Goal: Task Accomplishment & Management: Manage account settings

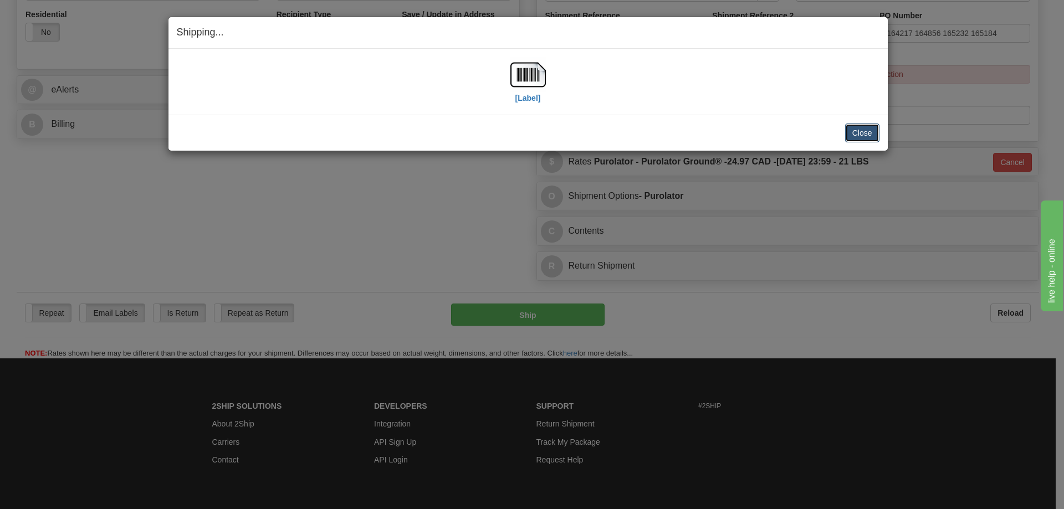
click at [861, 130] on button "Close" at bounding box center [862, 133] width 34 height 19
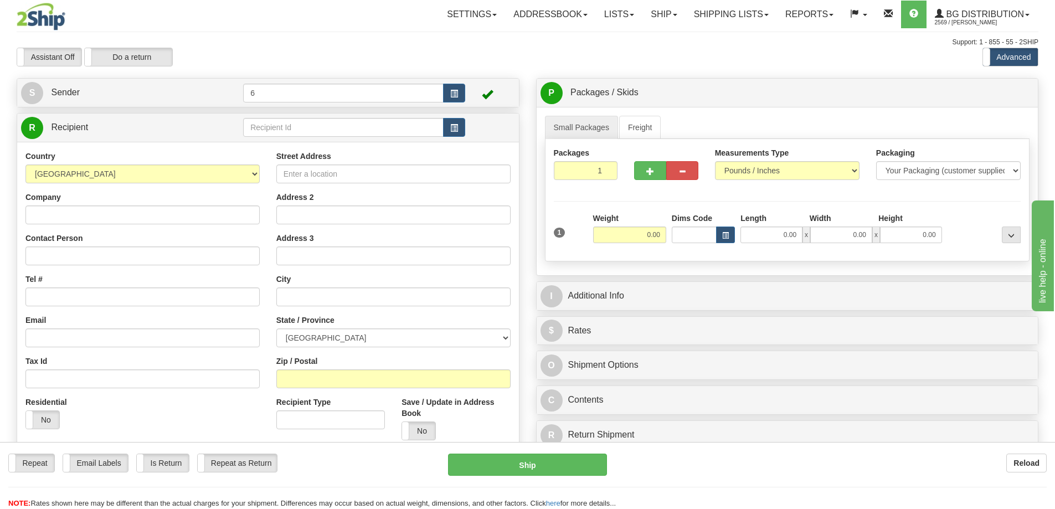
click at [287, 115] on div "R Recipient" at bounding box center [268, 128] width 502 height 28
click at [290, 134] on input "text" at bounding box center [343, 127] width 201 height 19
type input "9"
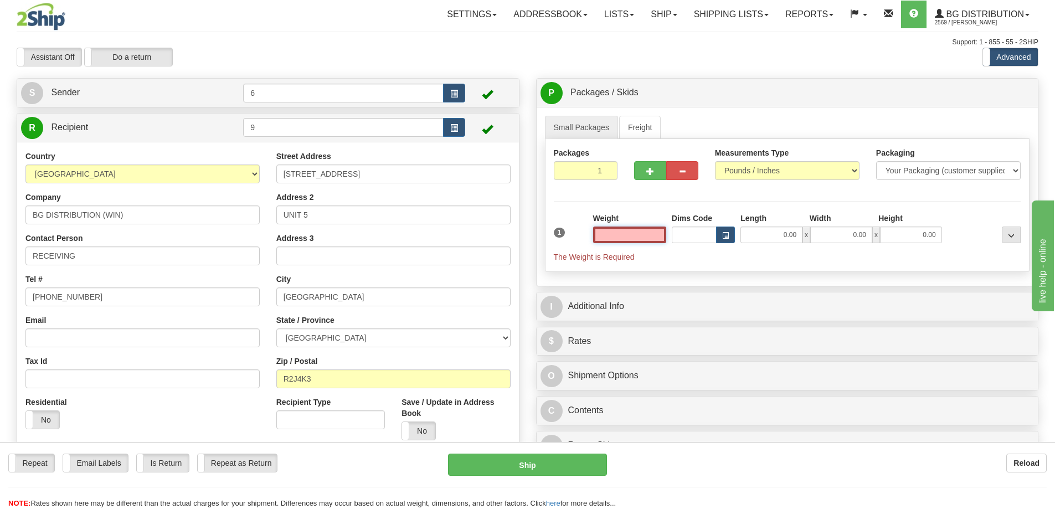
click at [631, 238] on input "text" at bounding box center [629, 235] width 73 height 17
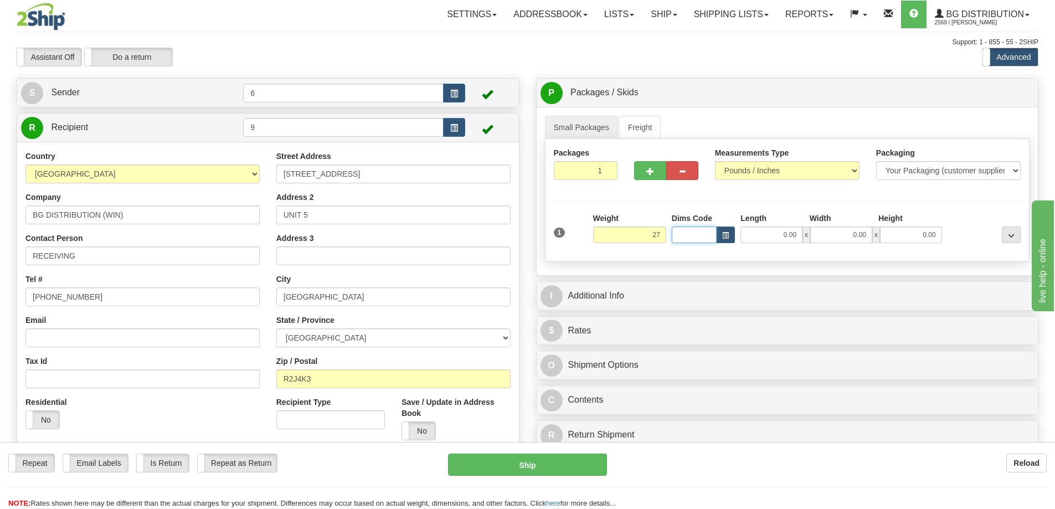
type input "27.00"
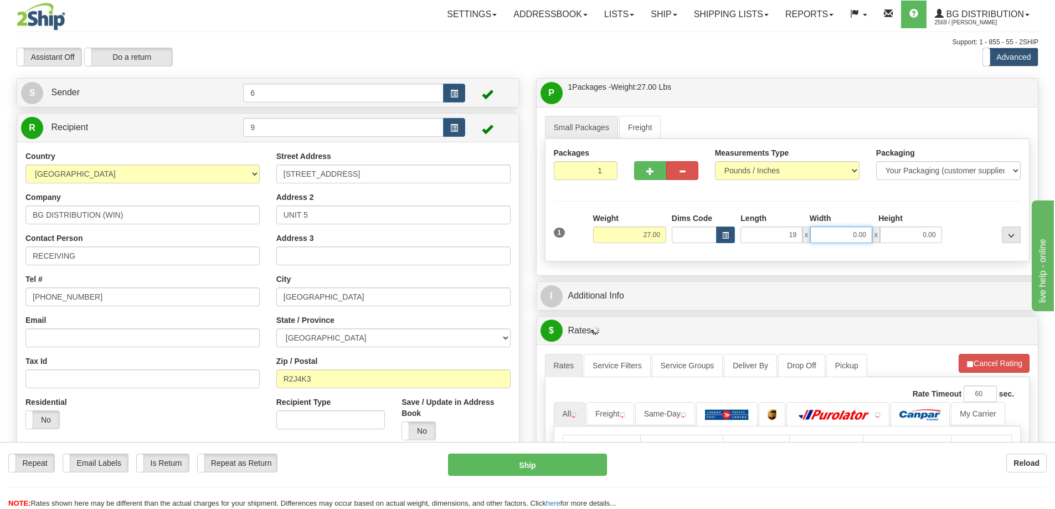
type input "19.00"
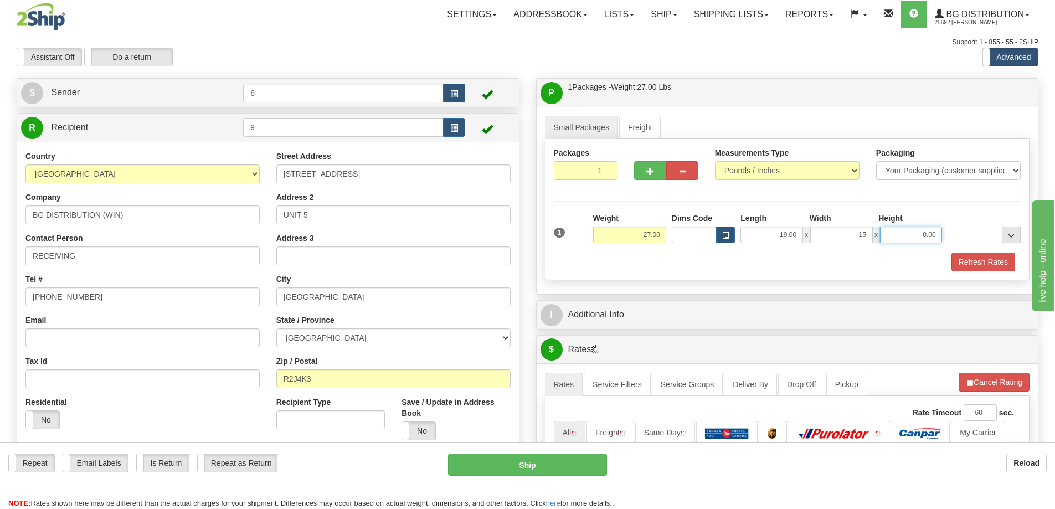
type input "15.00"
type input "13.00"
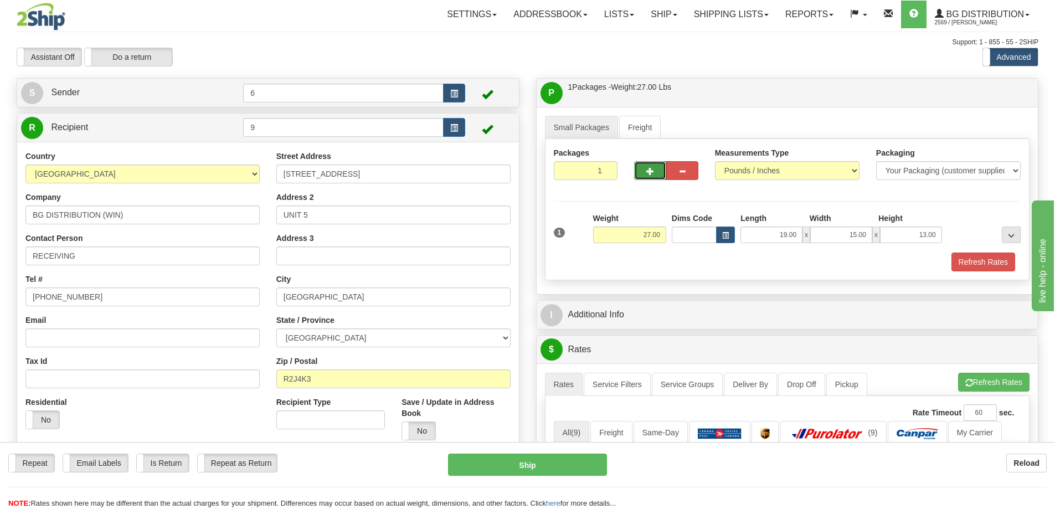
click at [645, 176] on button "button" at bounding box center [650, 170] width 32 height 19
radio input "true"
type input "2"
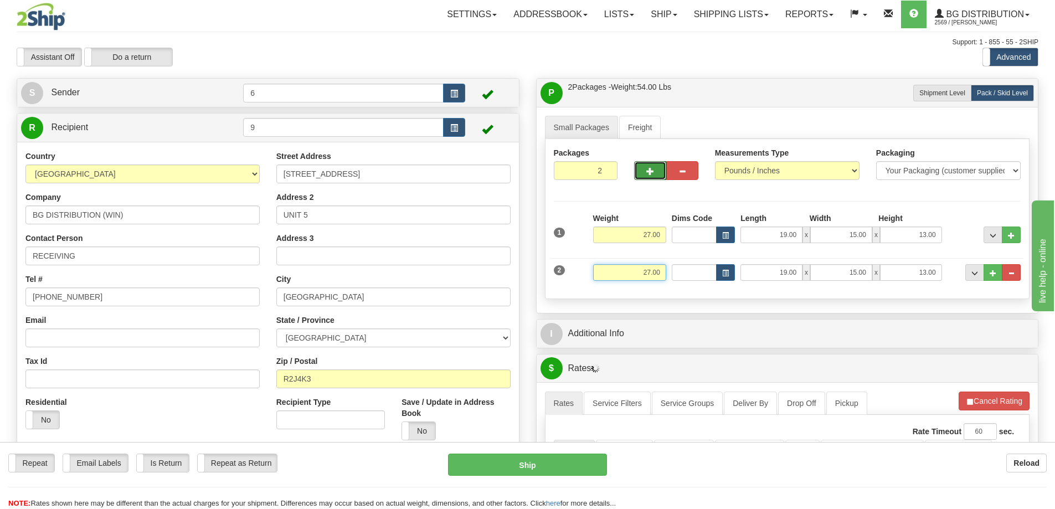
drag, startPoint x: 729, startPoint y: 267, endPoint x: 745, endPoint y: 263, distance: 16.1
click at [747, 263] on div "2 Weight 27.00 Dims Code Length Width Height" at bounding box center [787, 271] width 473 height 37
type input "29.00"
type input "19.00"
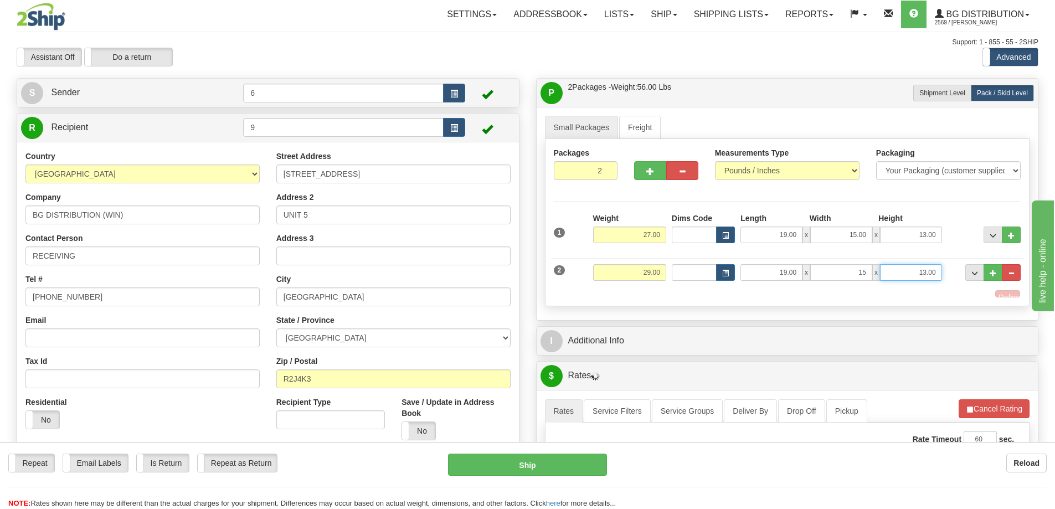
type input "15.00"
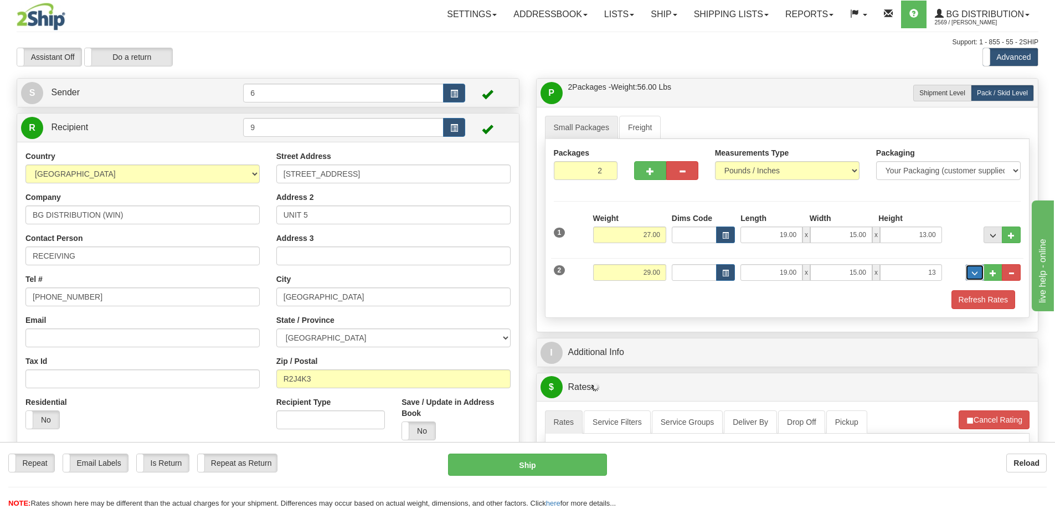
type input "13.00"
click at [660, 171] on button "button" at bounding box center [650, 170] width 32 height 19
type input "3"
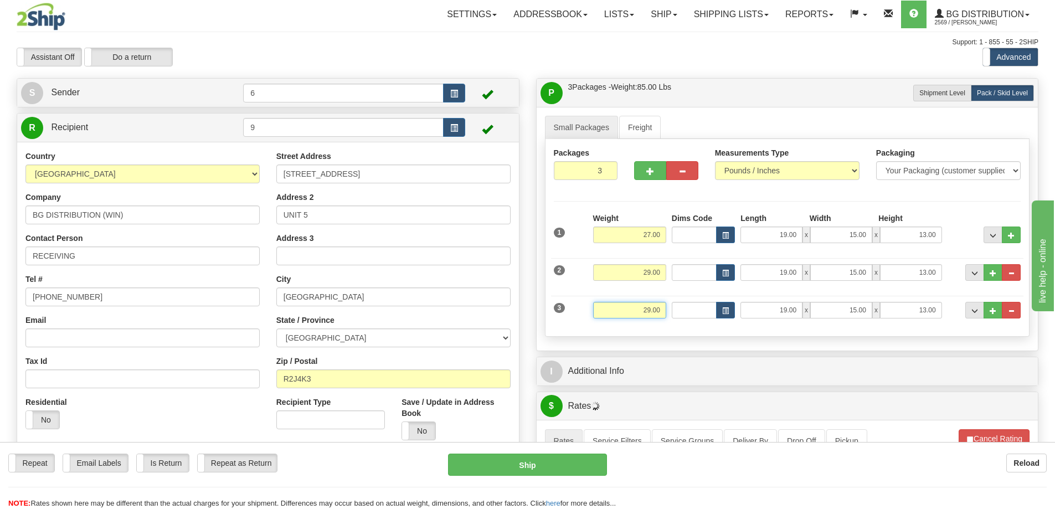
drag, startPoint x: 623, startPoint y: 311, endPoint x: 839, endPoint y: 311, distance: 216.0
click at [839, 311] on div "3 Weight 29.00 Dims Code Length Width Height" at bounding box center [787, 308] width 473 height 37
type input "15.00"
type input "42.00"
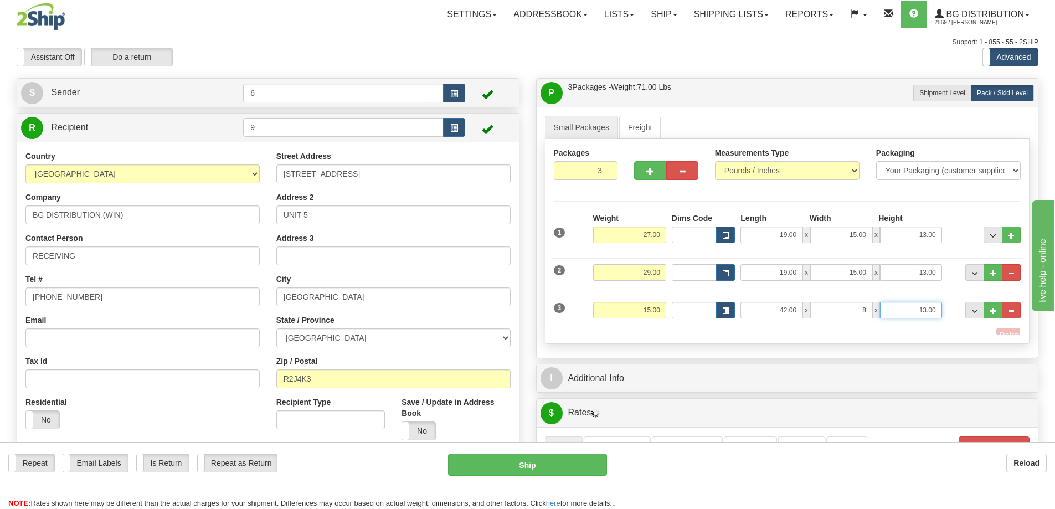
type input "8.00"
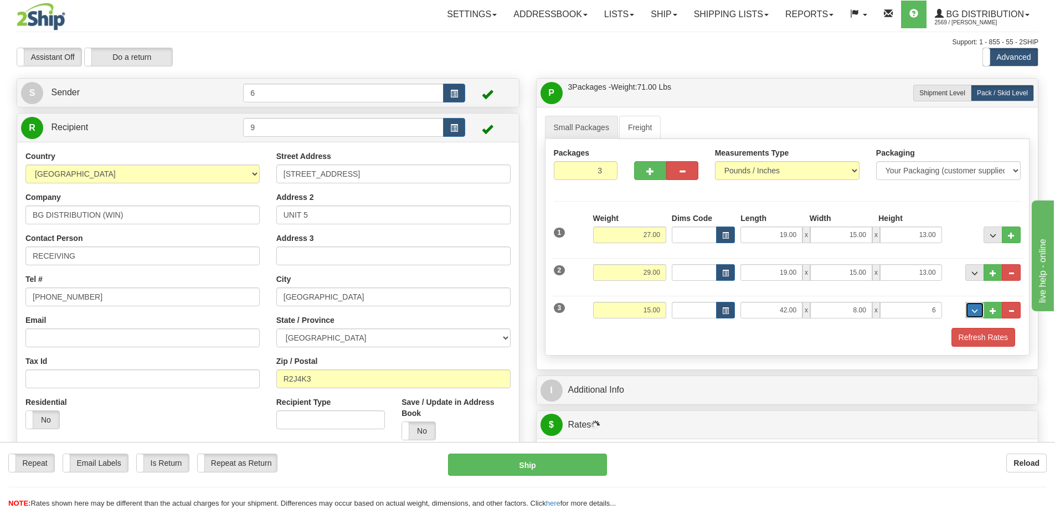
type input "6.00"
drag, startPoint x: 572, startPoint y: 170, endPoint x: 619, endPoint y: 188, distance: 50.5
click at [664, 176] on div "Packages 3 3" at bounding box center [788, 168] width 484 height 43
type input "6"
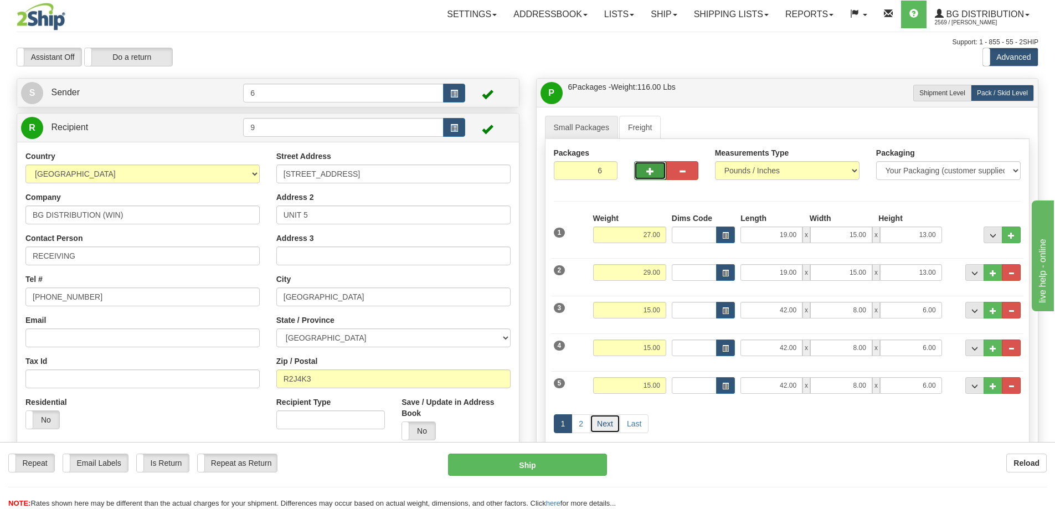
click at [602, 427] on link "Next" at bounding box center [605, 423] width 30 height 19
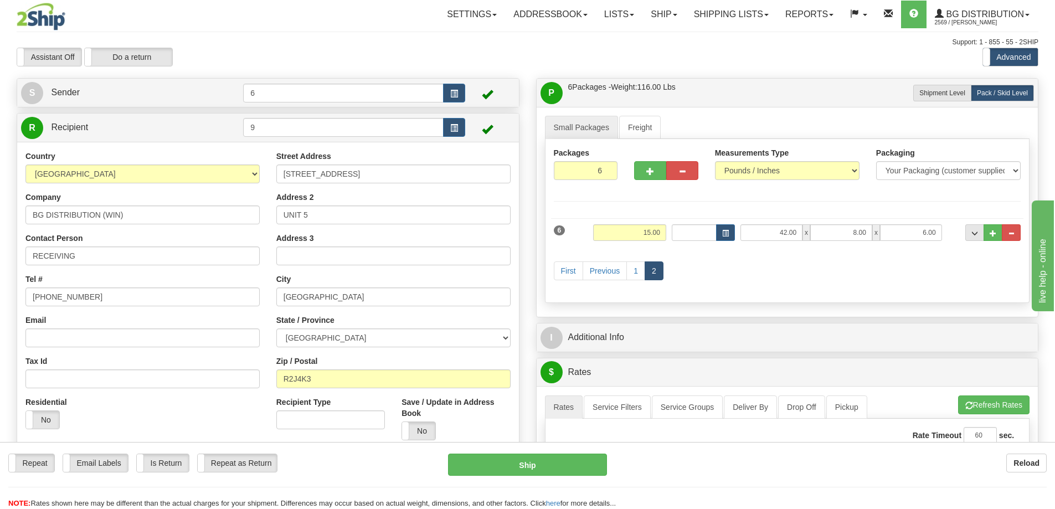
drag, startPoint x: 627, startPoint y: 244, endPoint x: 623, endPoint y: 239, distance: 6.8
click at [624, 239] on div "Weight 15.00" at bounding box center [630, 236] width 79 height 25
drag, startPoint x: 623, startPoint y: 239, endPoint x: 636, endPoint y: 238, distance: 13.3
click at [635, 239] on input "15.00" at bounding box center [629, 232] width 73 height 17
drag, startPoint x: 628, startPoint y: 235, endPoint x: 781, endPoint y: 237, distance: 152.4
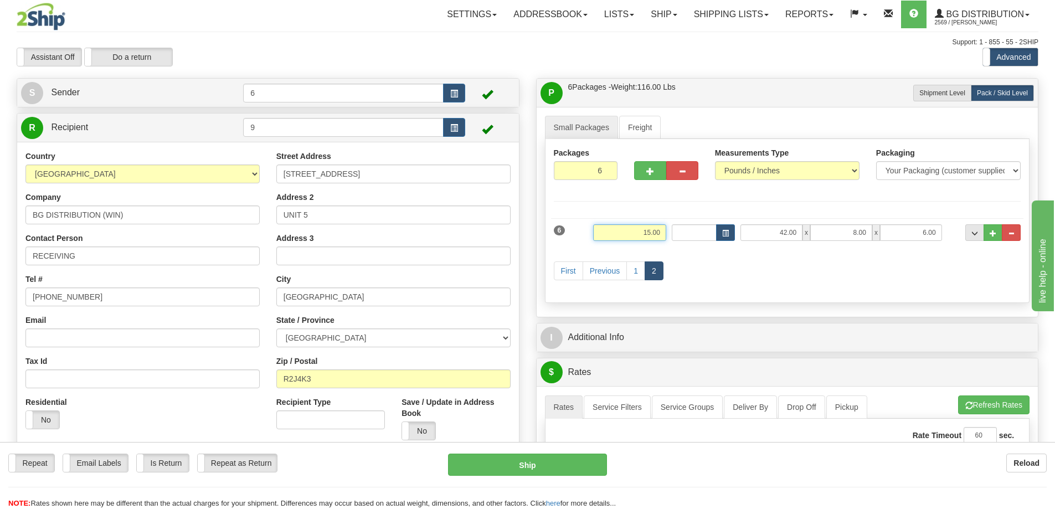
click at [784, 238] on div "6 Weight 15.00 Dims Code Length Width Height" at bounding box center [787, 231] width 473 height 37
type input "28.00"
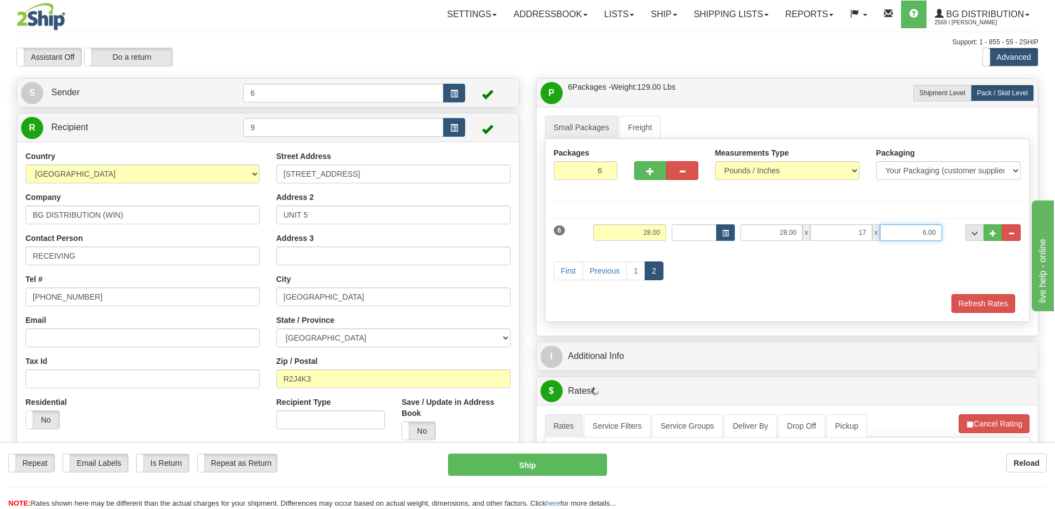
type input "17.00"
type input "5.00"
click at [1000, 234] on button "..." at bounding box center [993, 232] width 19 height 17
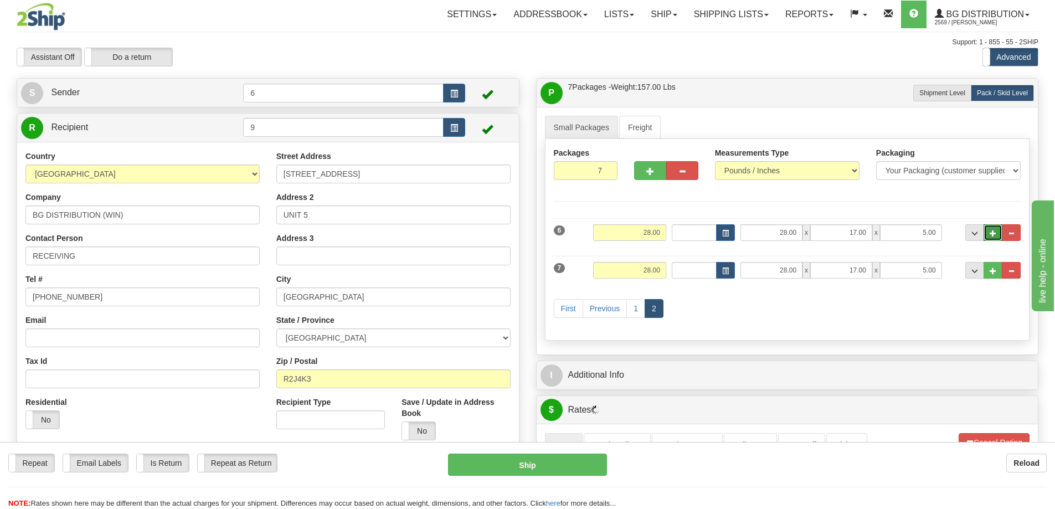
click at [993, 234] on span "..." at bounding box center [993, 233] width 7 height 6
type input "8"
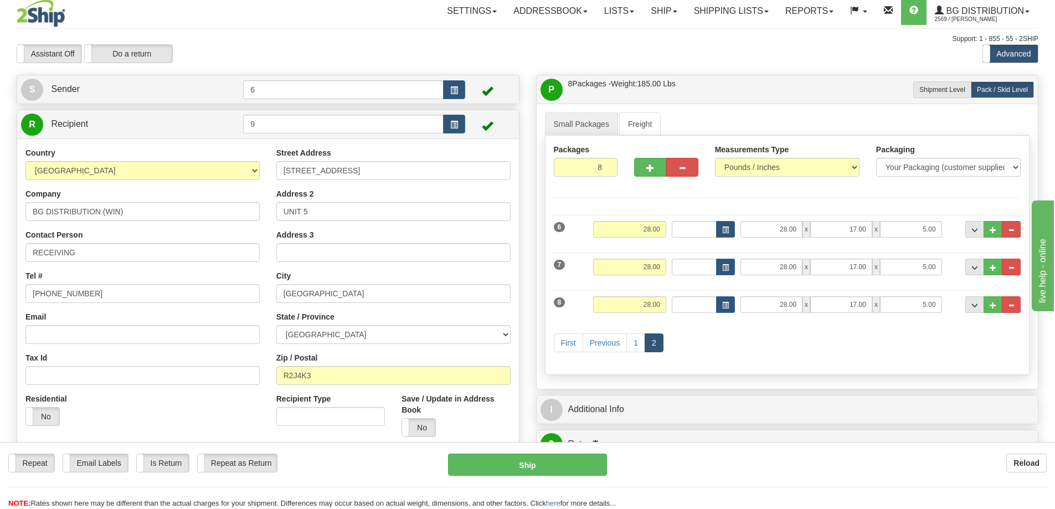
scroll to position [166, 0]
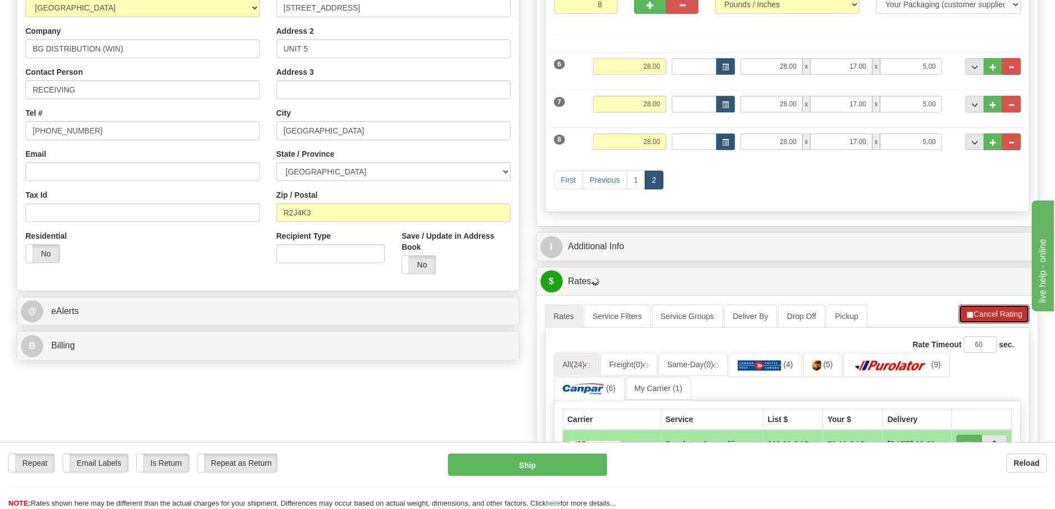
click at [989, 307] on button "Cancel Rating" at bounding box center [994, 314] width 71 height 19
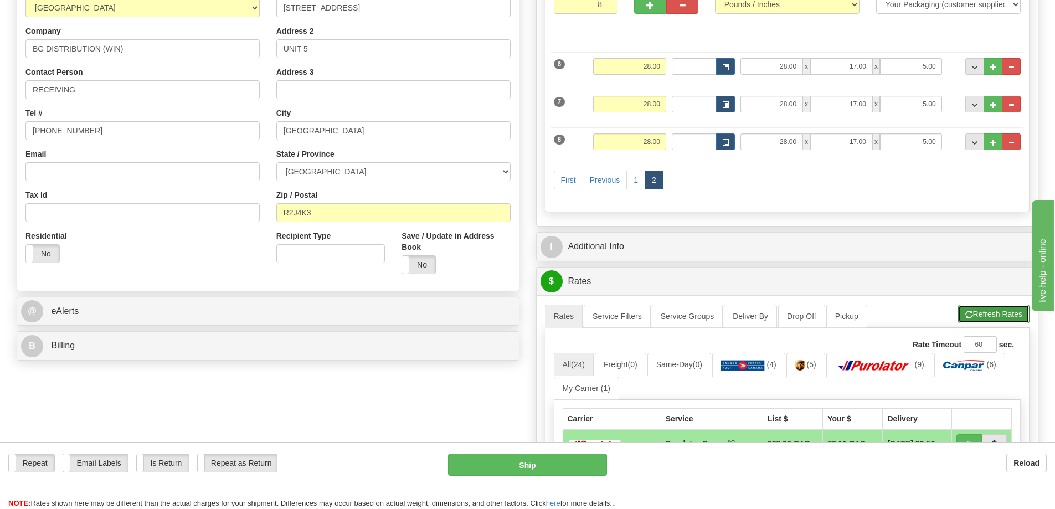
click at [990, 310] on button "Refresh Rates" at bounding box center [993, 314] width 71 height 19
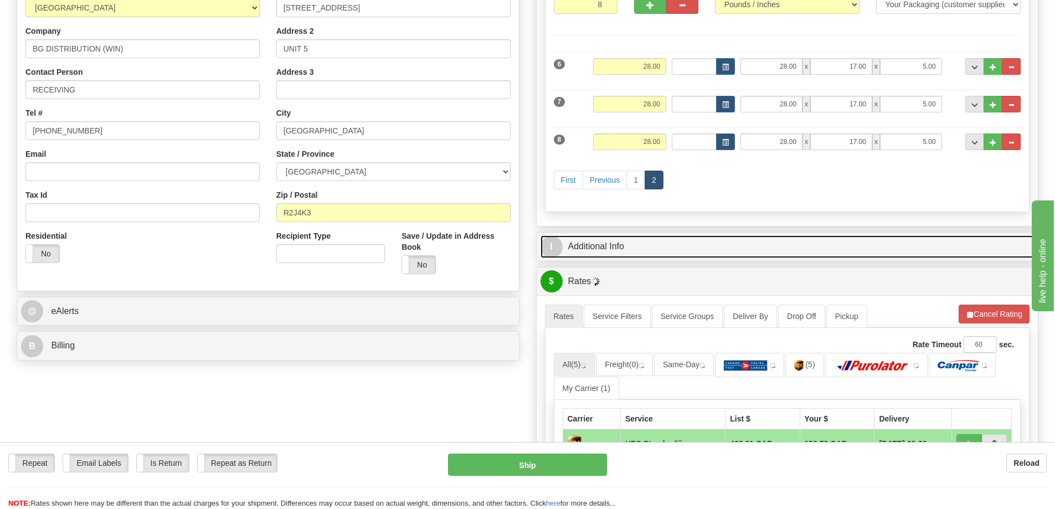
click at [764, 243] on link "I Additional Info" at bounding box center [788, 246] width 494 height 23
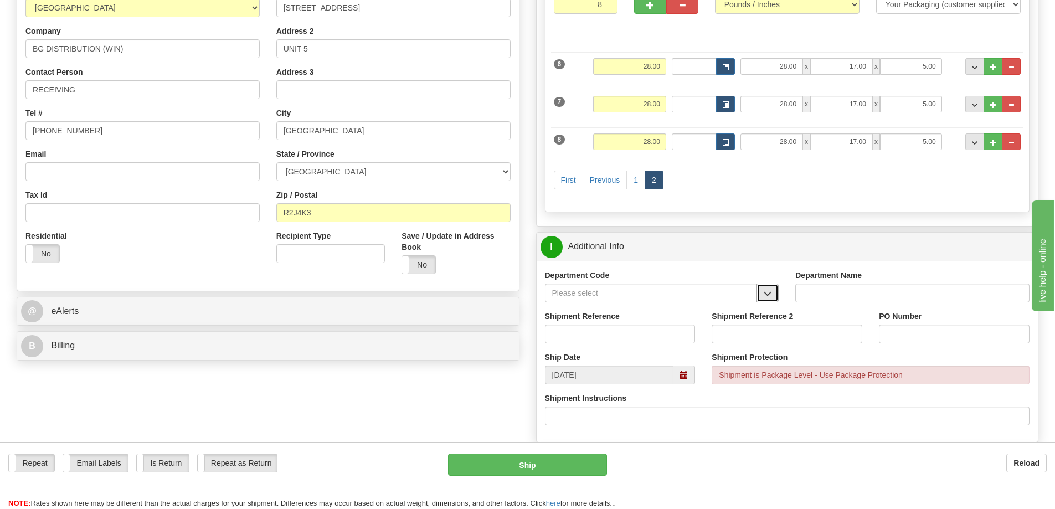
click at [766, 300] on button "button" at bounding box center [768, 293] width 22 height 19
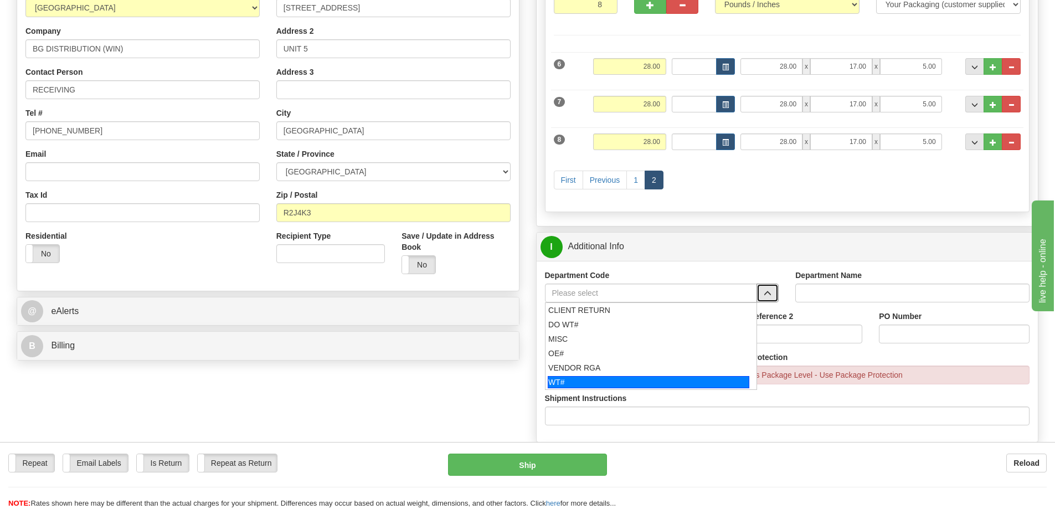
click at [563, 382] on div "WT#" at bounding box center [649, 382] width 202 height 12
type input "WT#"
type input "WAREHOUSE TRANSFERS"
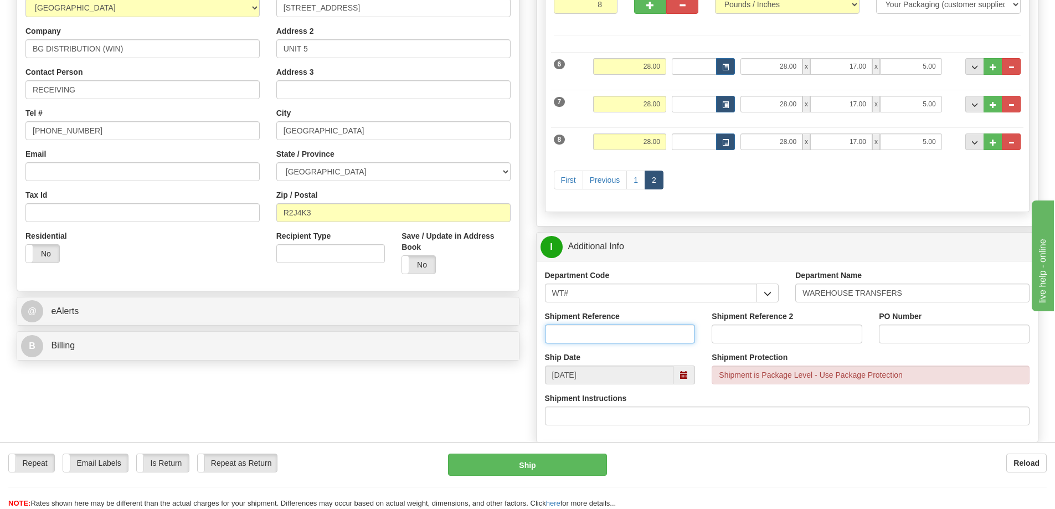
click at [571, 336] on input "Shipment Reference" at bounding box center [620, 334] width 151 height 19
type input "[DATE] WT"
paste input "[DATE] WT"
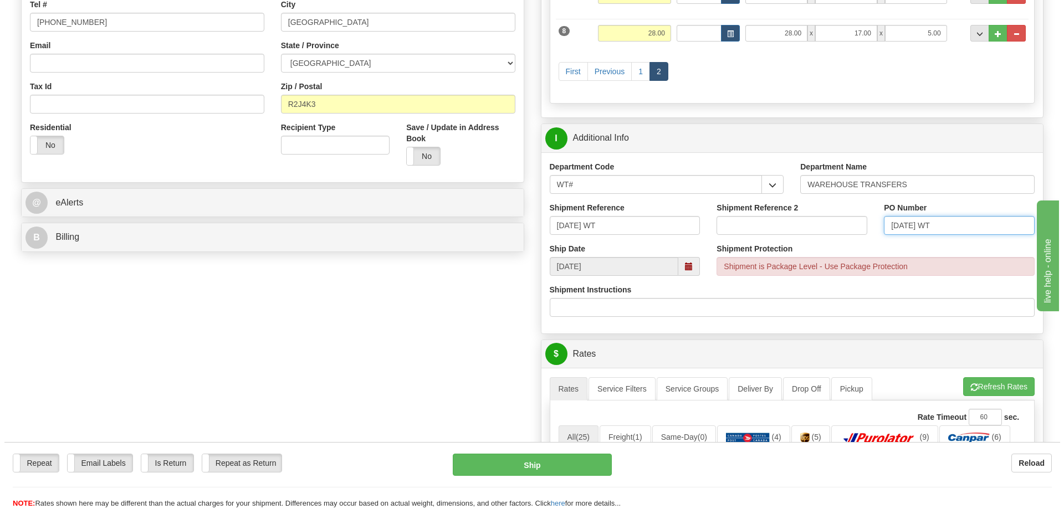
scroll to position [388, 0]
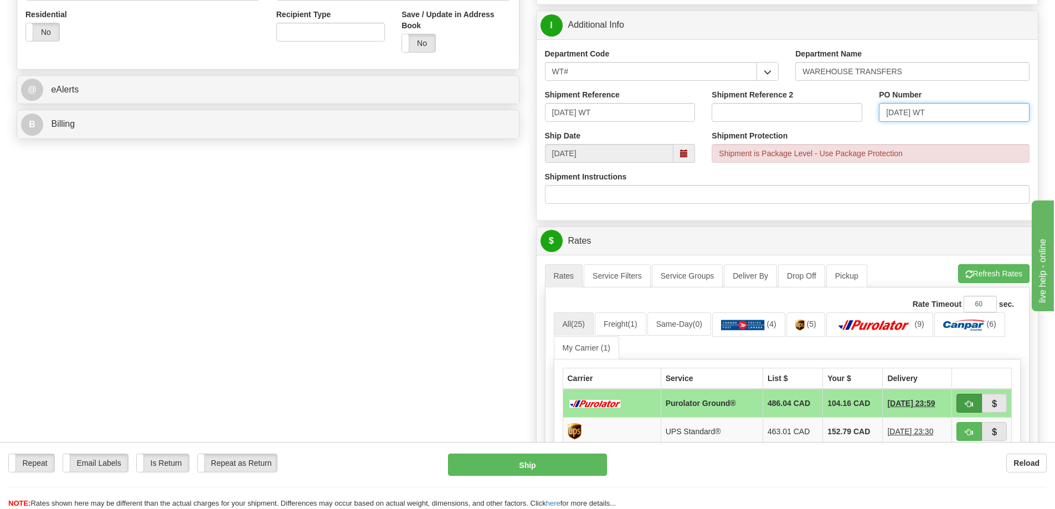
type input "[DATE] WT"
click at [977, 405] on button "button" at bounding box center [969, 403] width 25 height 19
type input "260"
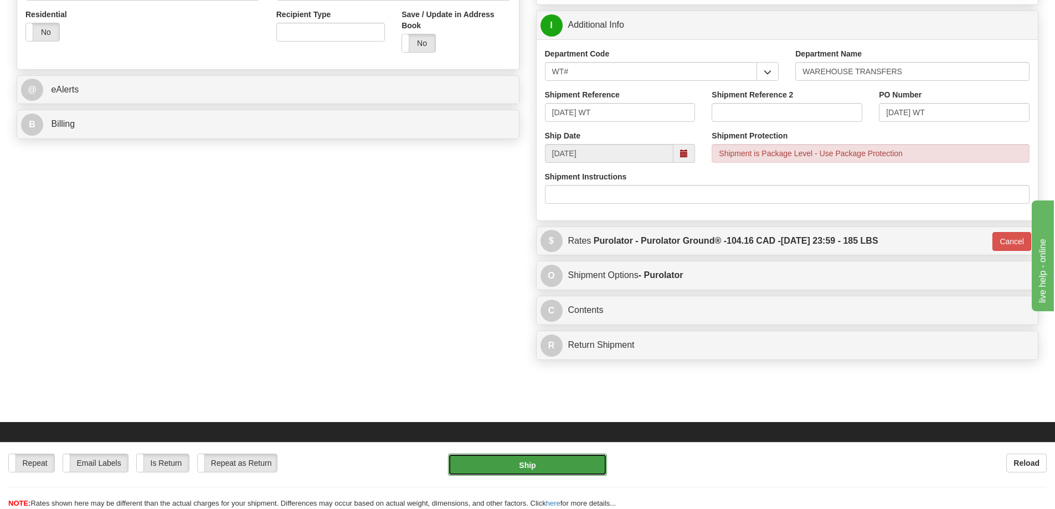
click at [553, 473] on button "Ship" at bounding box center [527, 465] width 159 height 22
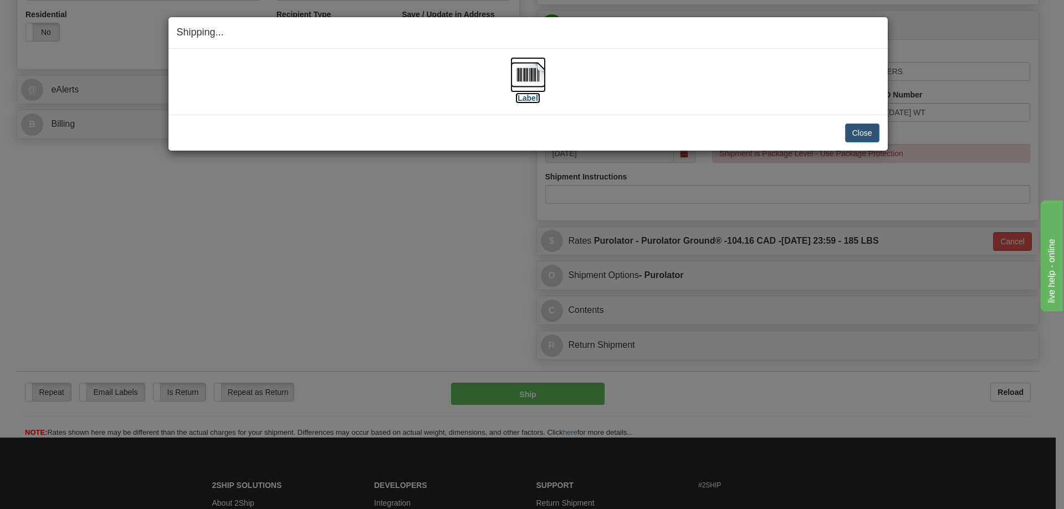
click at [530, 95] on label "[Label]" at bounding box center [527, 98] width 25 height 11
click at [848, 135] on button "Close" at bounding box center [862, 133] width 34 height 19
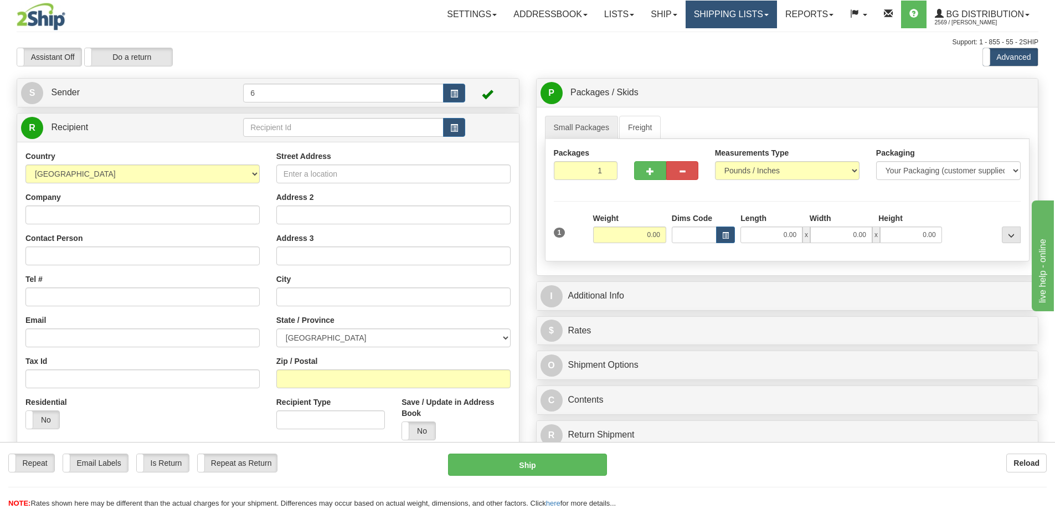
click at [738, 13] on link "Shipping lists" at bounding box center [731, 15] width 91 height 28
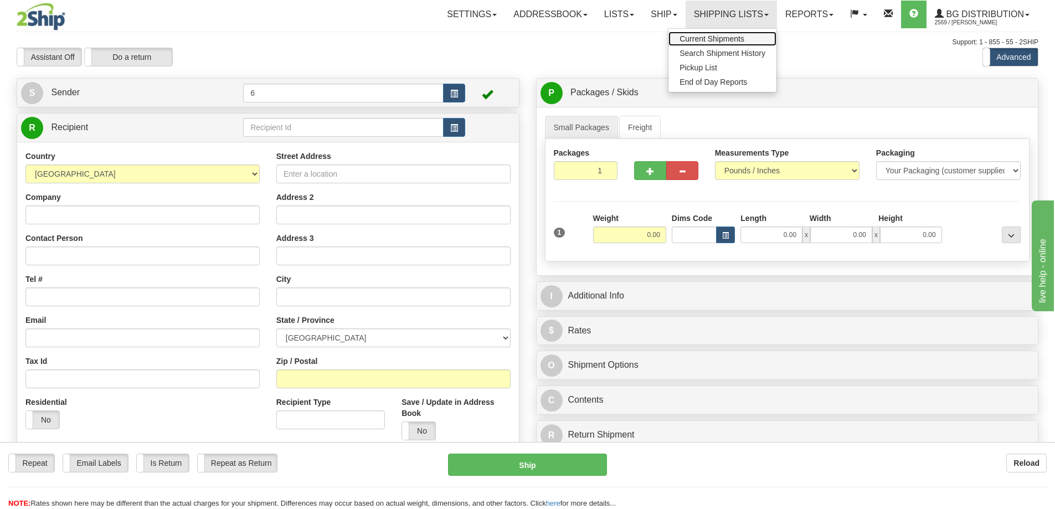
click at [721, 37] on span "Current Shipments" at bounding box center [712, 38] width 65 height 9
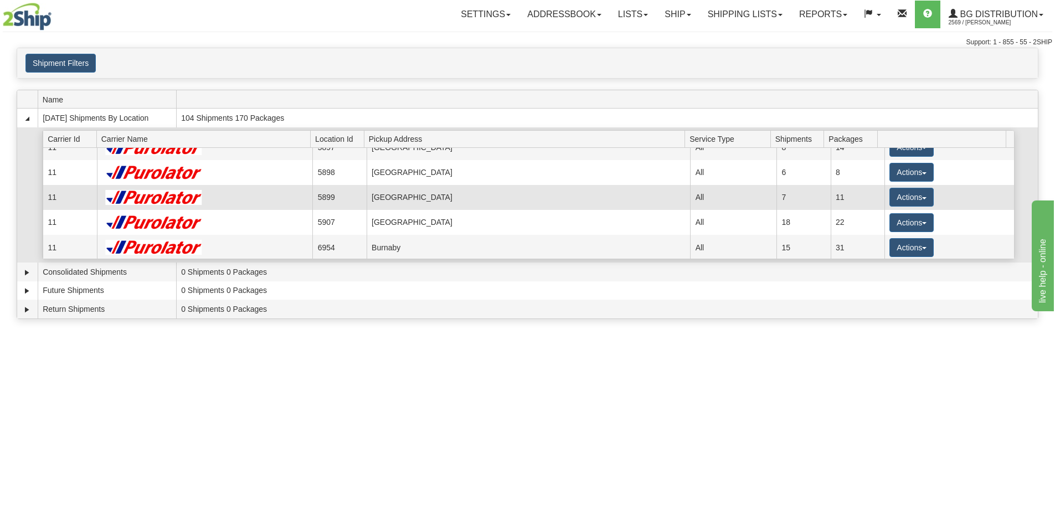
scroll to position [55, 0]
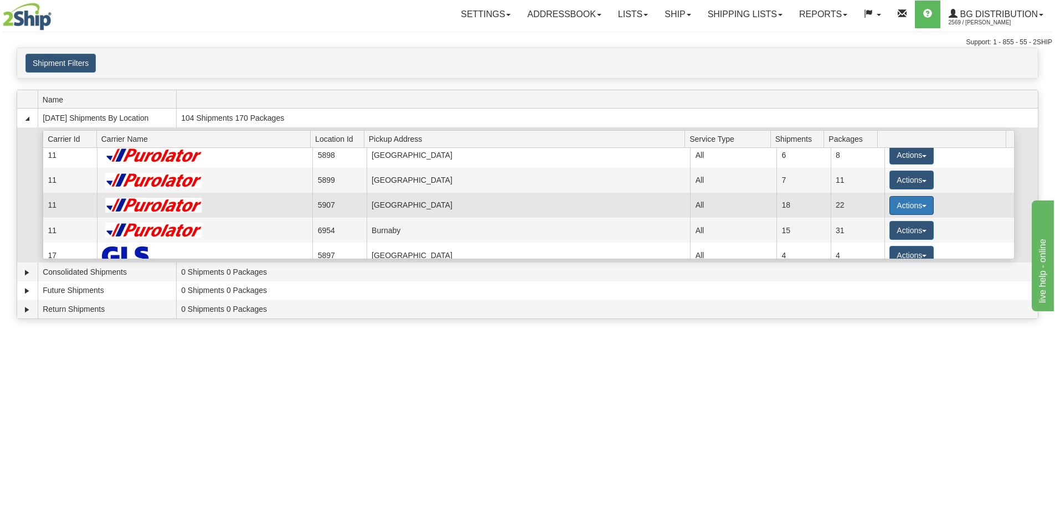
click at [897, 207] on button "Actions" at bounding box center [912, 205] width 44 height 19
click at [865, 234] on link "Details" at bounding box center [889, 226] width 89 height 14
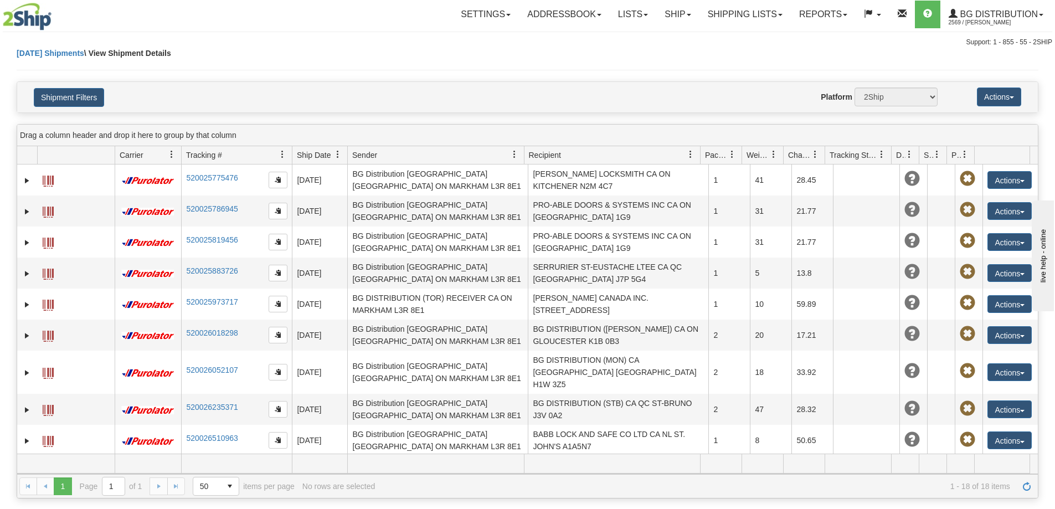
scroll to position [269, 0]
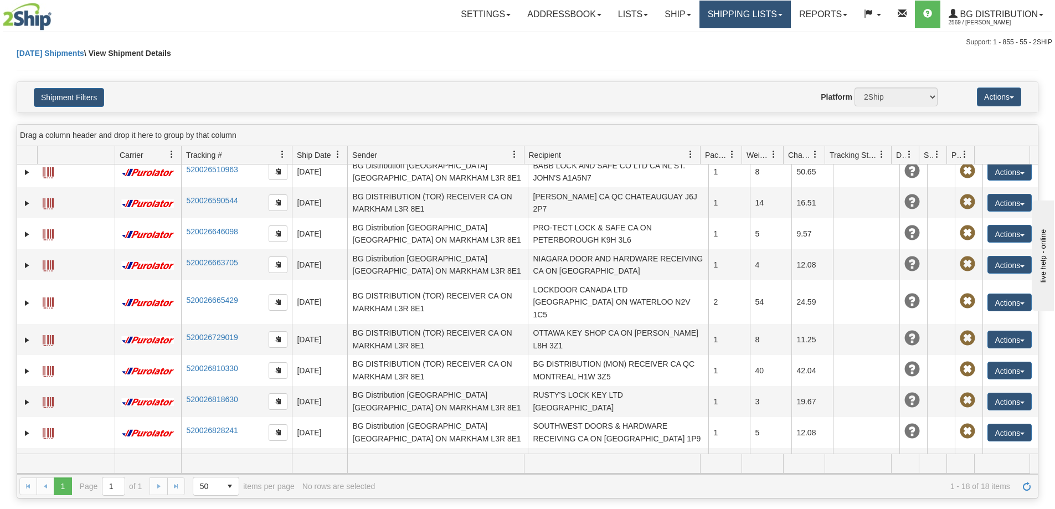
click at [722, 13] on link "Shipping lists" at bounding box center [745, 15] width 91 height 28
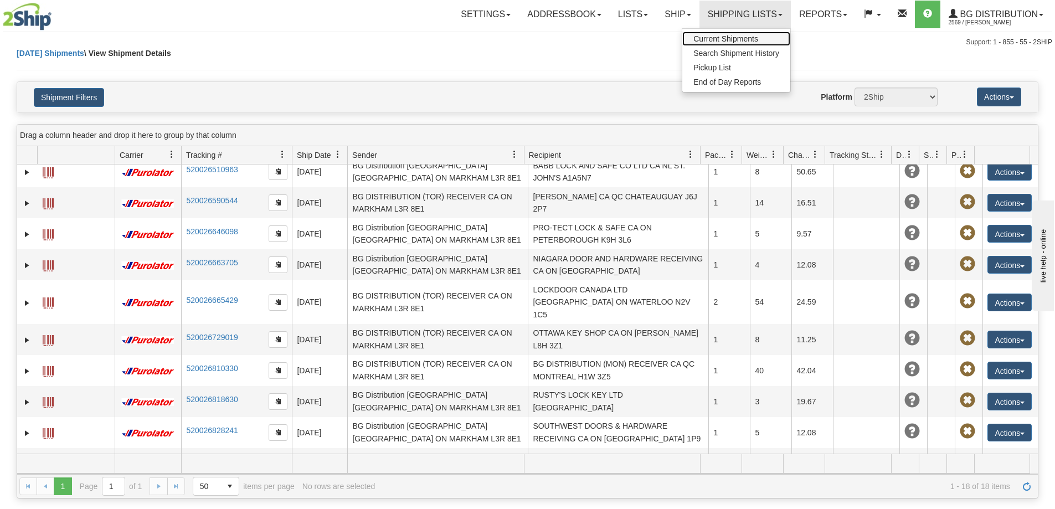
click at [698, 33] on link "Current Shipments" at bounding box center [736, 39] width 108 height 14
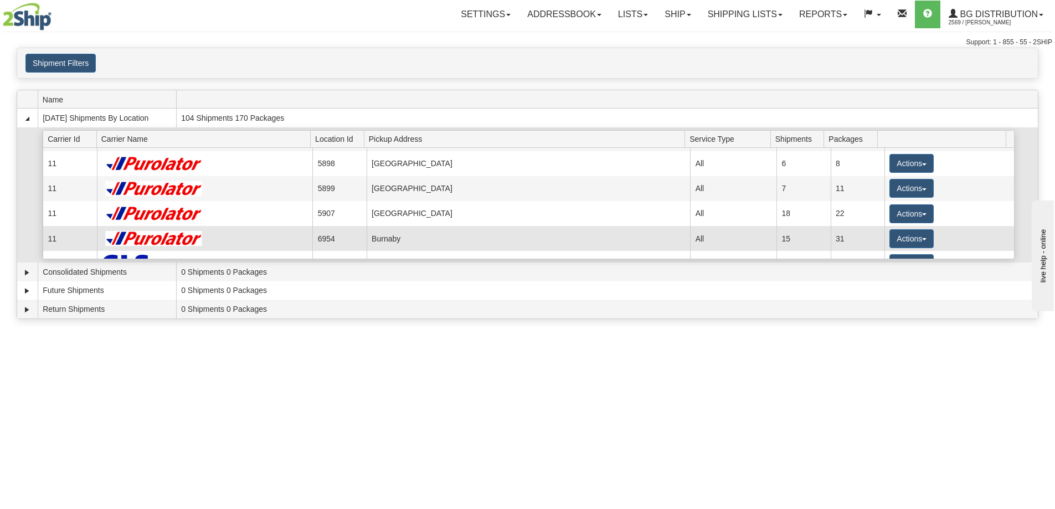
scroll to position [111, 0]
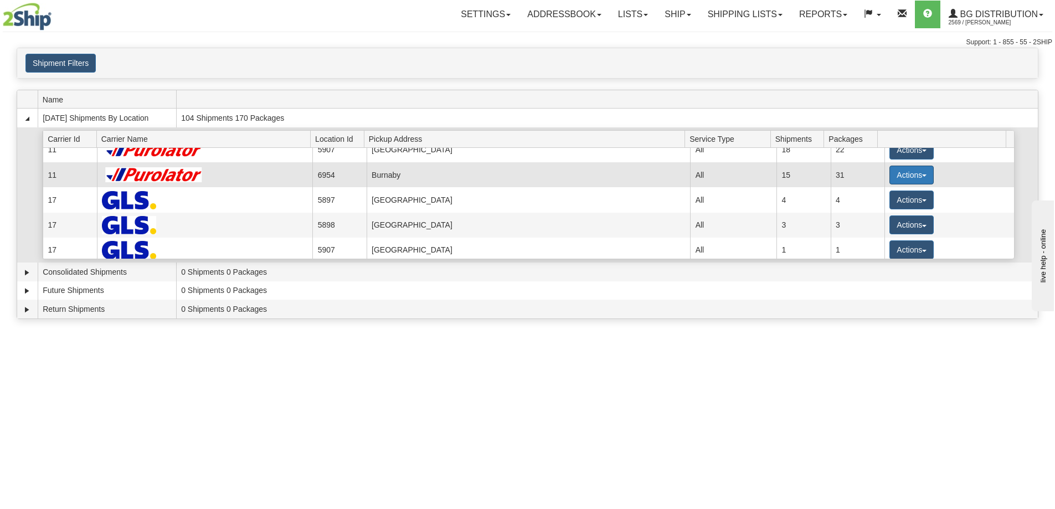
click at [891, 174] on button "Actions" at bounding box center [912, 175] width 44 height 19
click at [883, 198] on span "Details" at bounding box center [871, 196] width 30 height 8
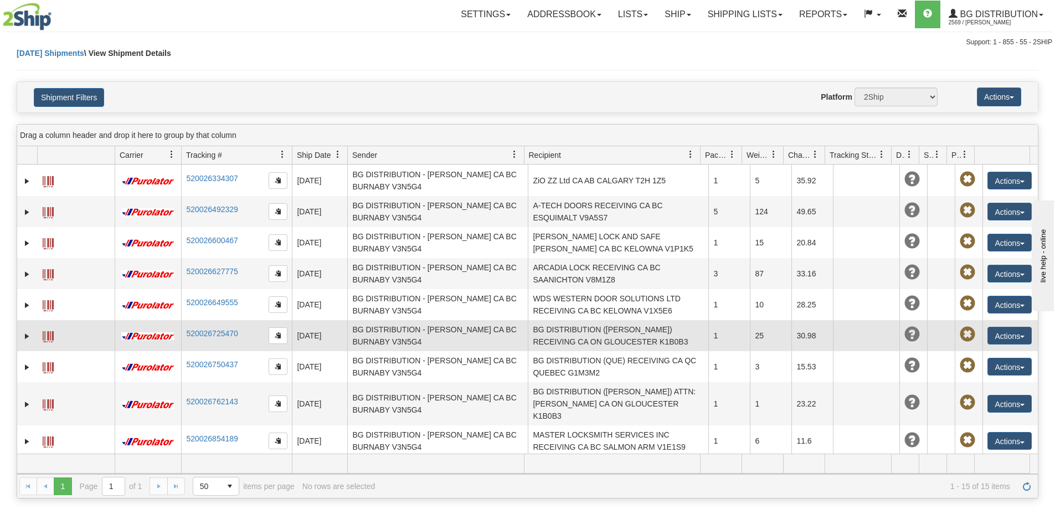
scroll to position [176, 0]
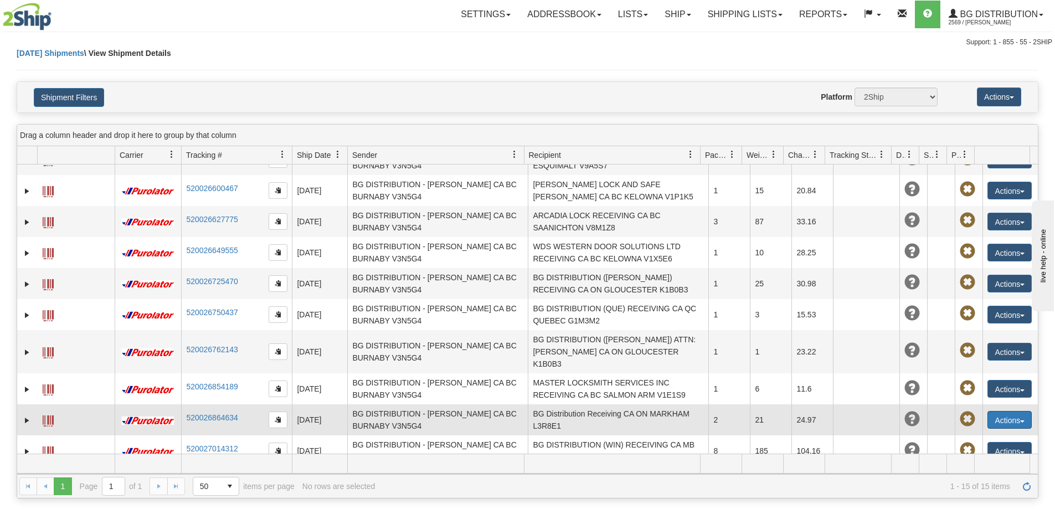
click at [1002, 411] on button "Actions" at bounding box center [1010, 420] width 44 height 18
click at [972, 433] on link "Edit" at bounding box center [987, 440] width 89 height 14
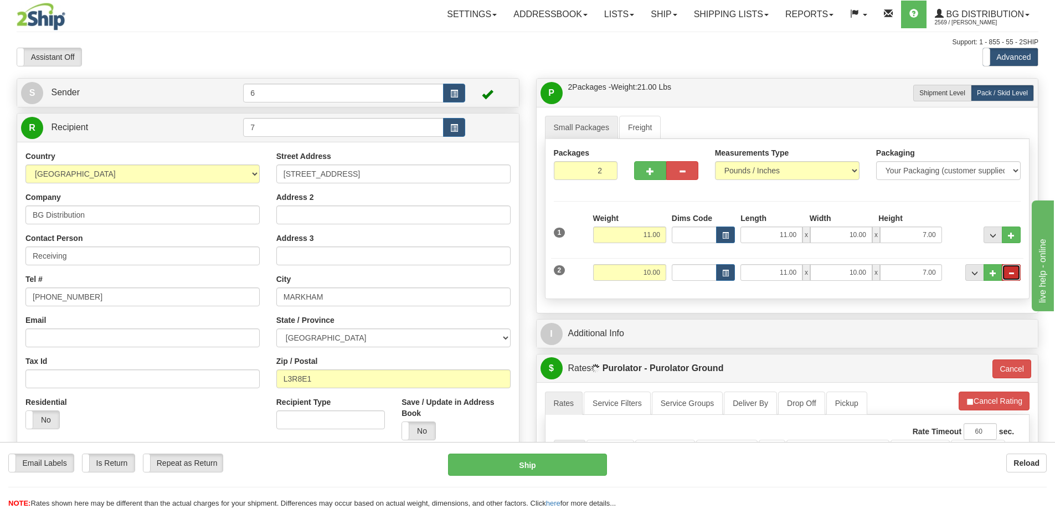
click at [1010, 280] on button "..." at bounding box center [1011, 272] width 19 height 17
type input "1"
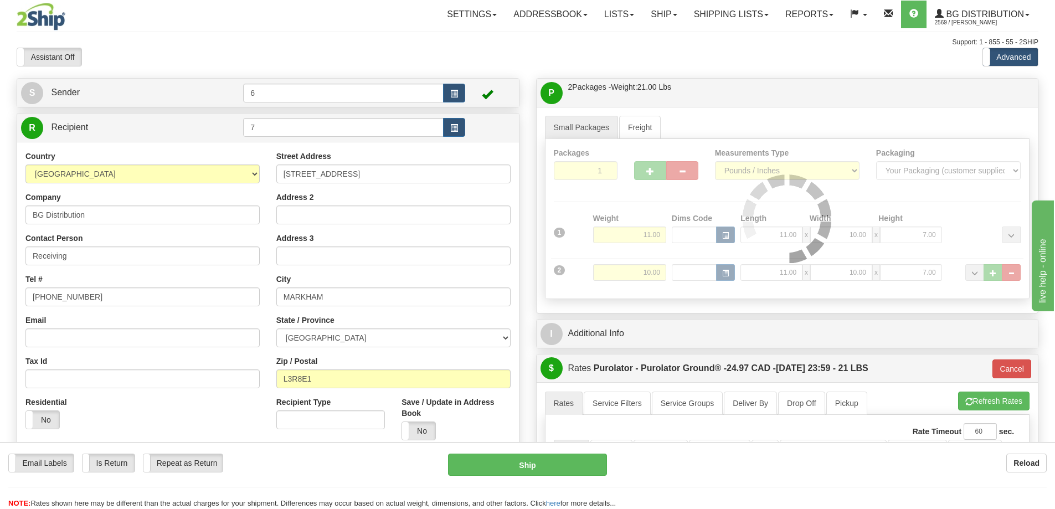
type input "260"
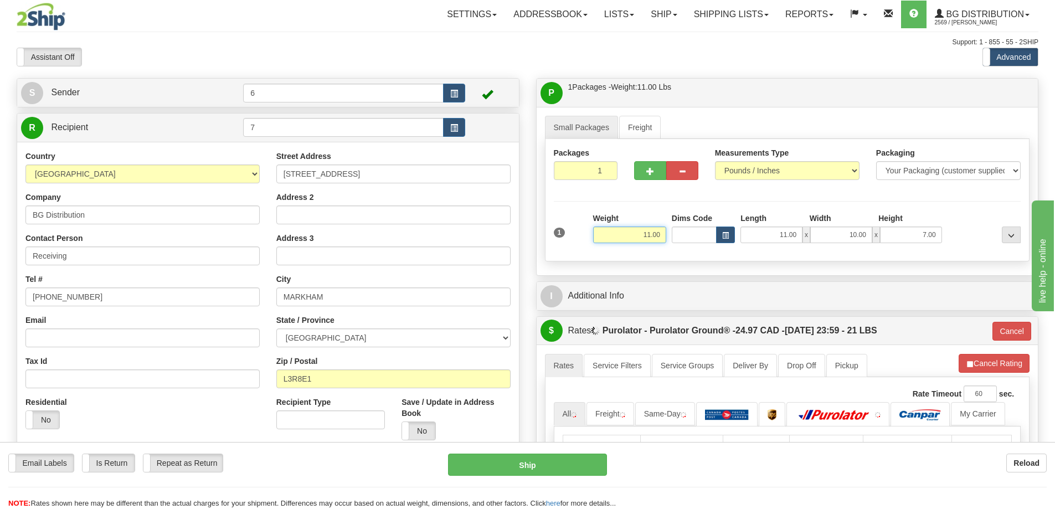
drag, startPoint x: 622, startPoint y: 236, endPoint x: 678, endPoint y: 250, distance: 57.8
click at [716, 244] on div "1 Weight 11.00 Dims Code x x" at bounding box center [787, 232] width 473 height 39
type input "56"
type input "260"
type input "56.00"
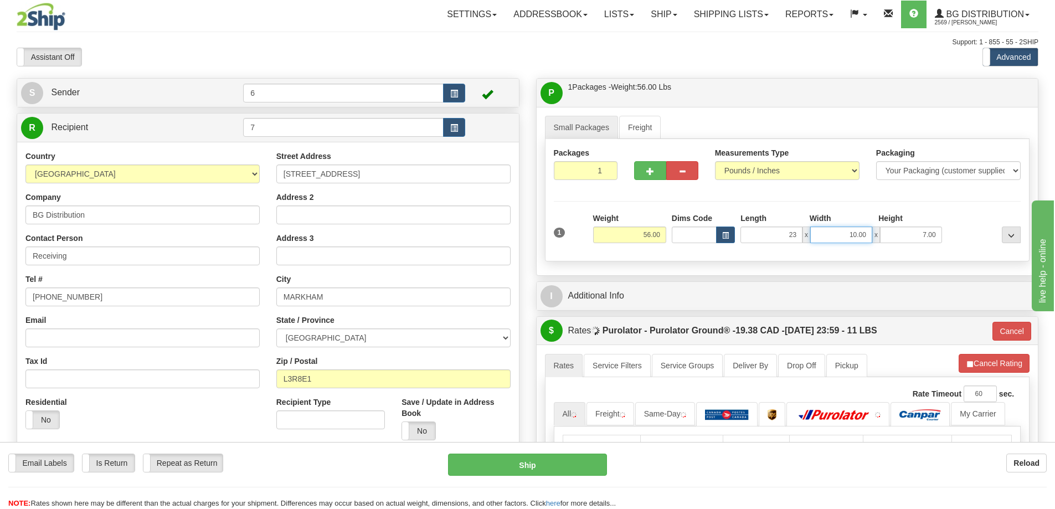
type input "23.00"
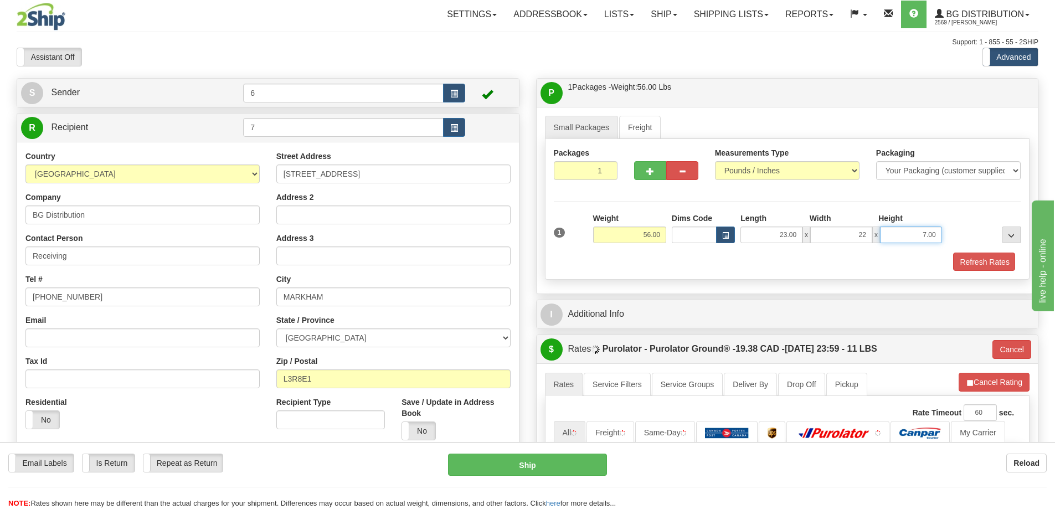
type input "22.00"
type input "2"
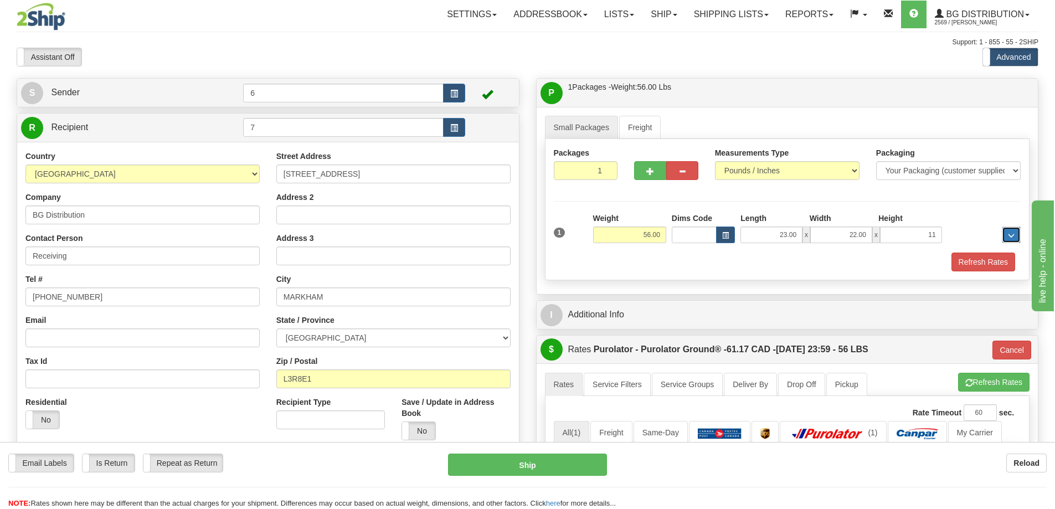
type input "11.00"
click at [973, 259] on button "Refresh Rates" at bounding box center [984, 262] width 64 height 19
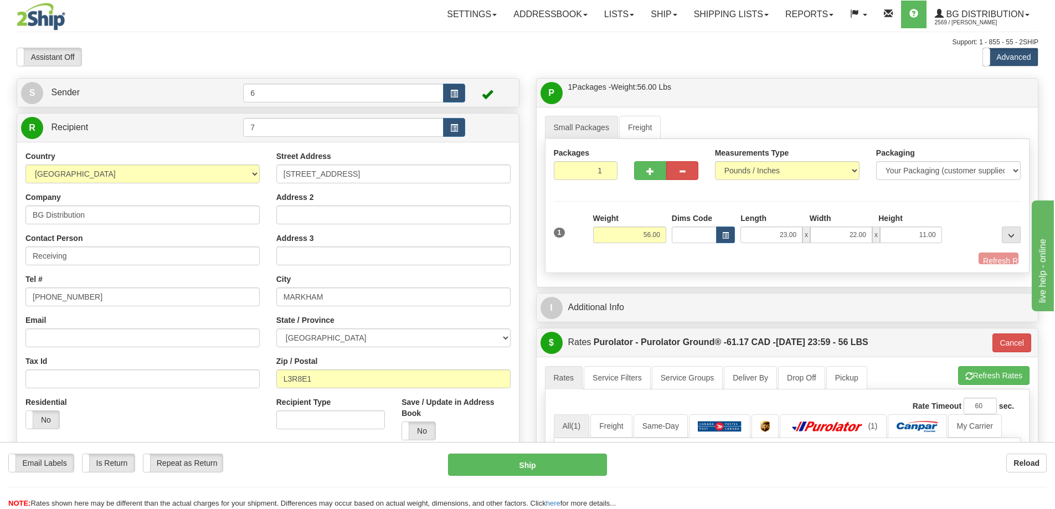
type input "260"
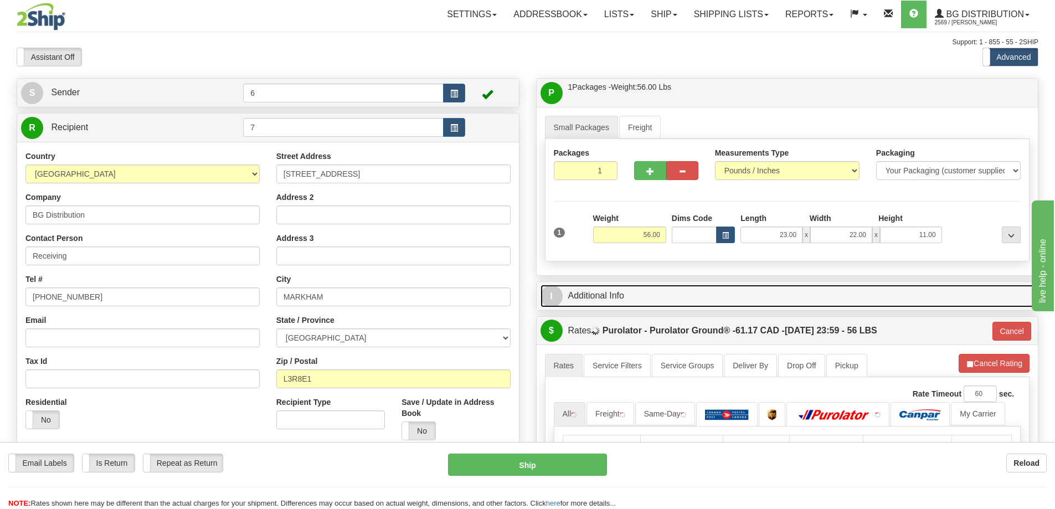
click at [790, 297] on link "I Additional Info" at bounding box center [788, 296] width 494 height 23
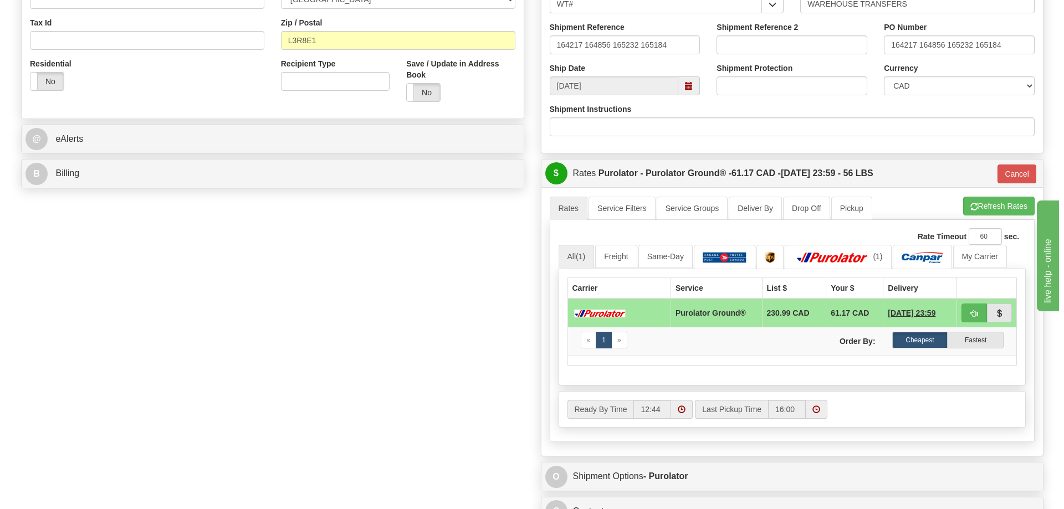
scroll to position [499, 0]
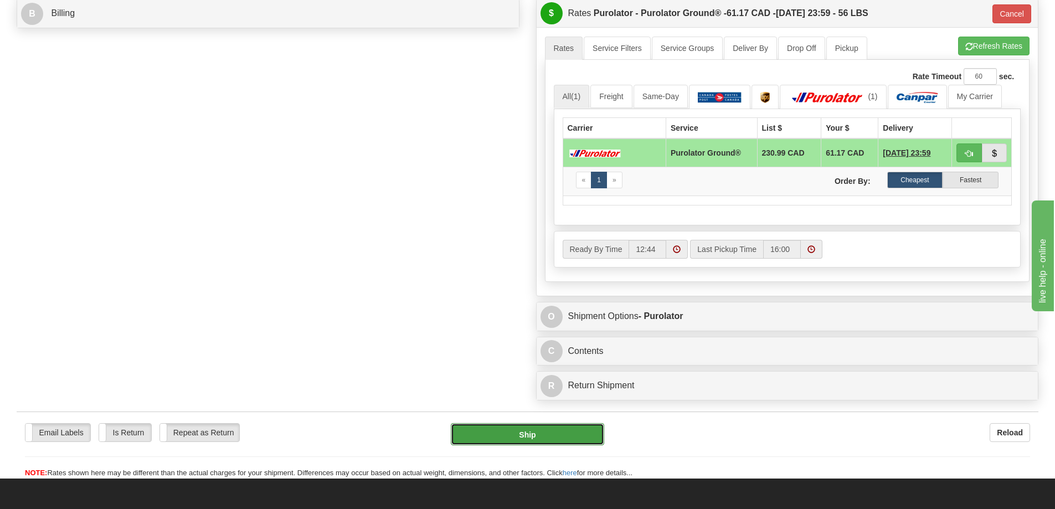
click at [561, 439] on button "Ship" at bounding box center [527, 434] width 153 height 22
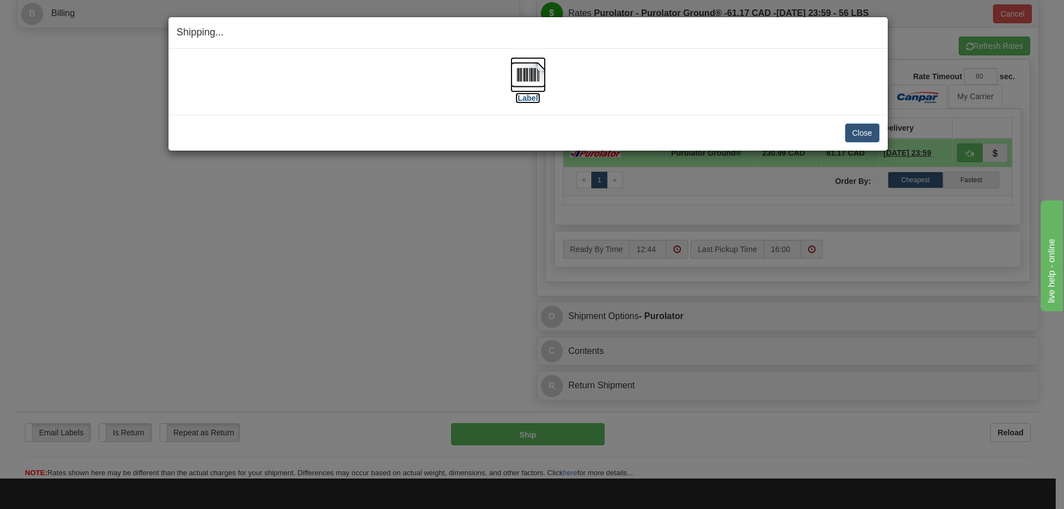
click at [525, 96] on label "[Label]" at bounding box center [527, 98] width 25 height 11
click at [848, 132] on button "Close" at bounding box center [862, 133] width 34 height 19
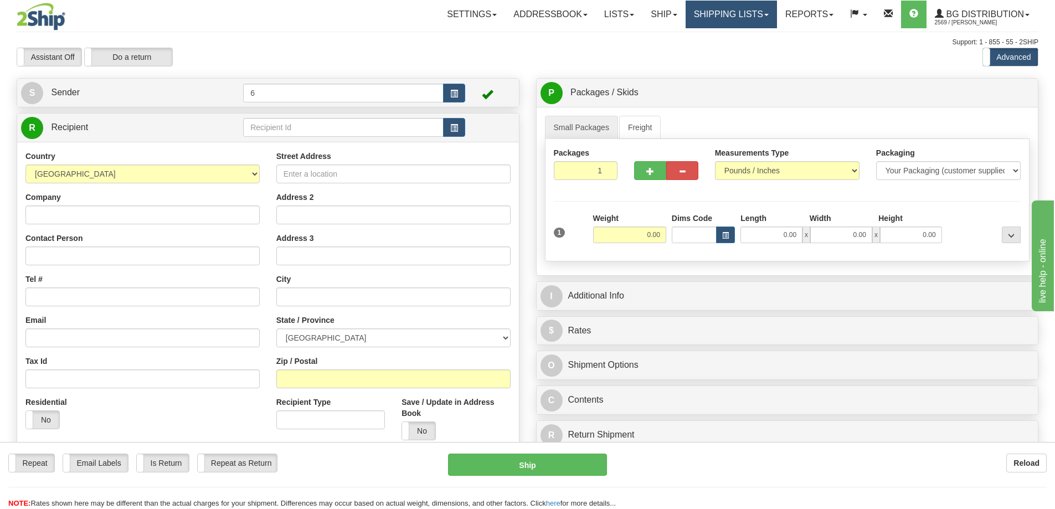
click at [699, 17] on link "Shipping lists" at bounding box center [731, 15] width 91 height 28
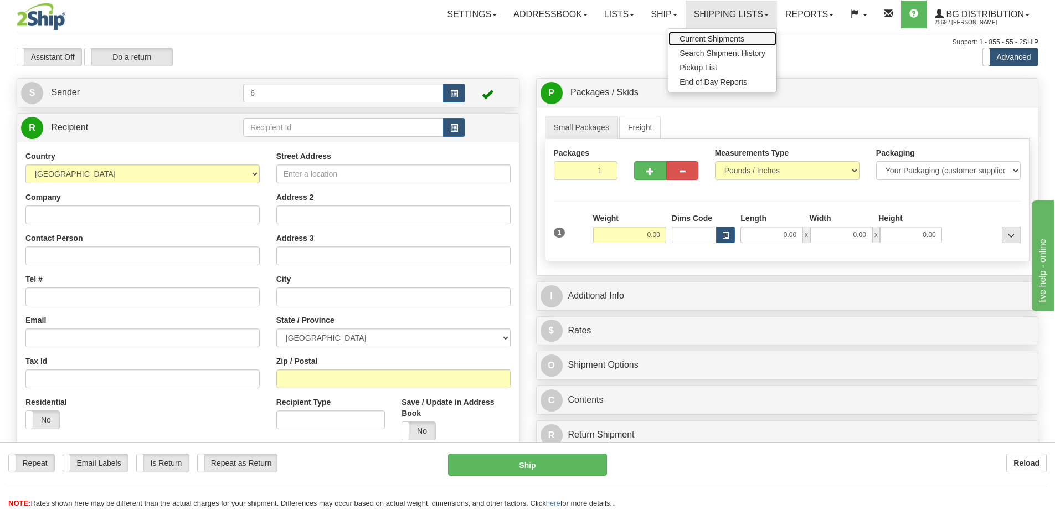
click at [704, 39] on span "Current Shipments" at bounding box center [712, 38] width 65 height 9
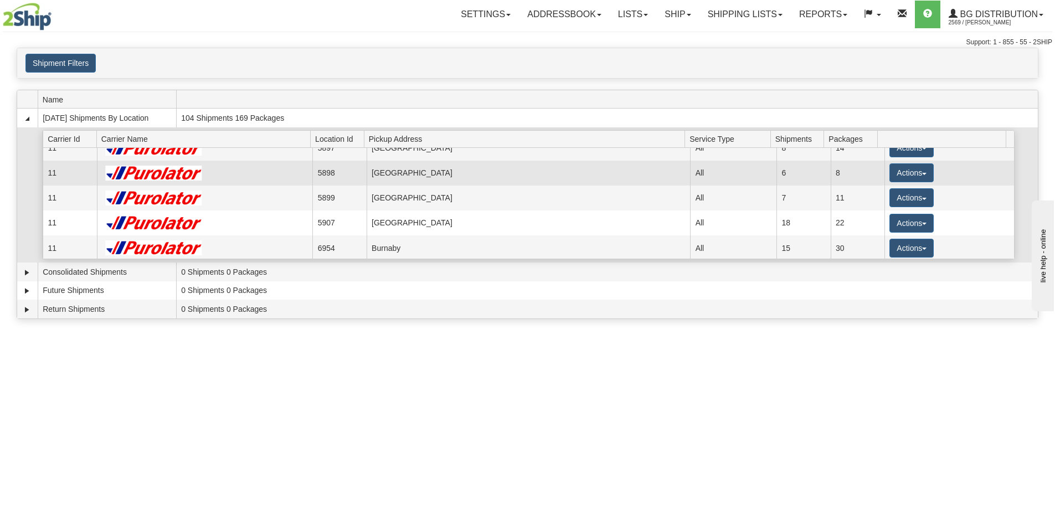
scroll to position [55, 0]
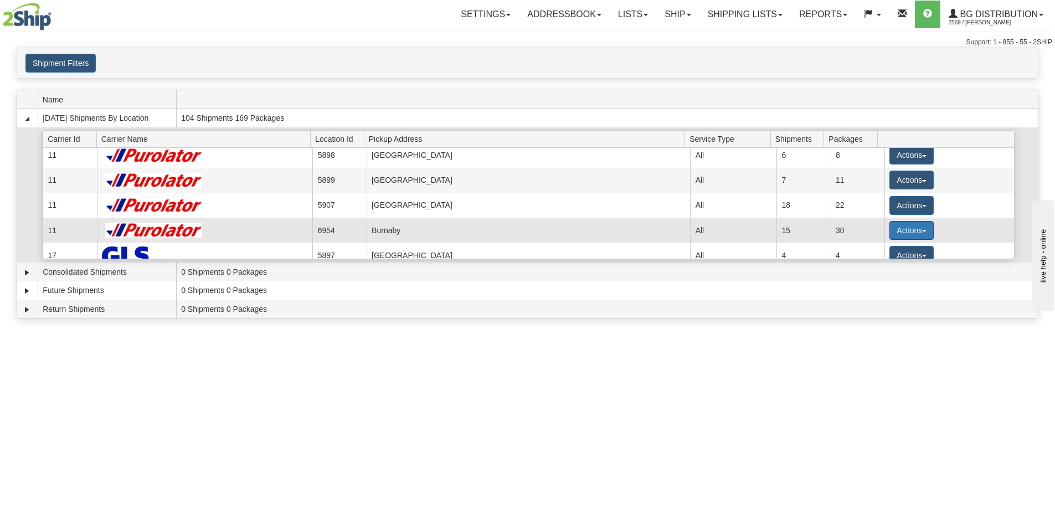
click at [901, 233] on button "Actions" at bounding box center [912, 230] width 44 height 19
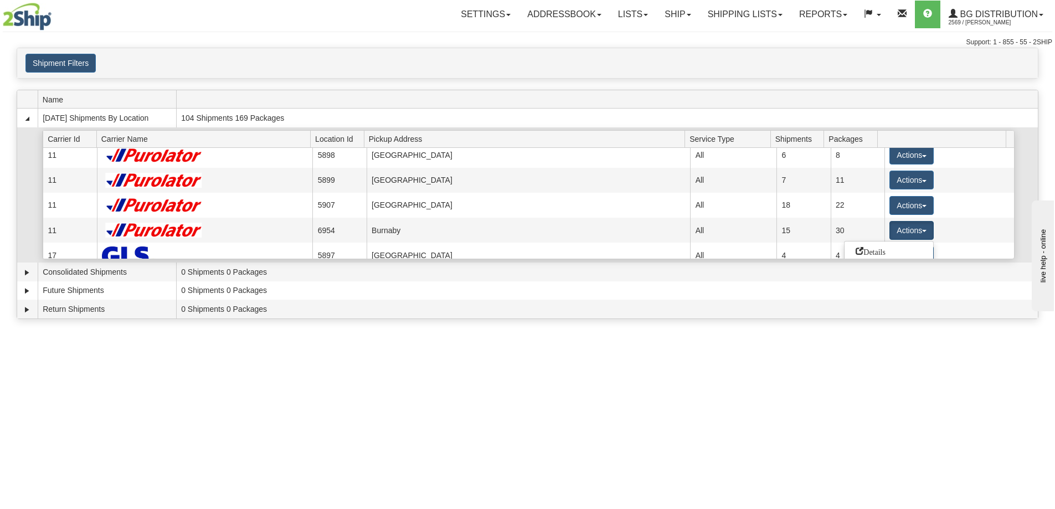
click at [888, 255] on ul "Details Close Pickup Zip Print" at bounding box center [889, 280] width 90 height 79
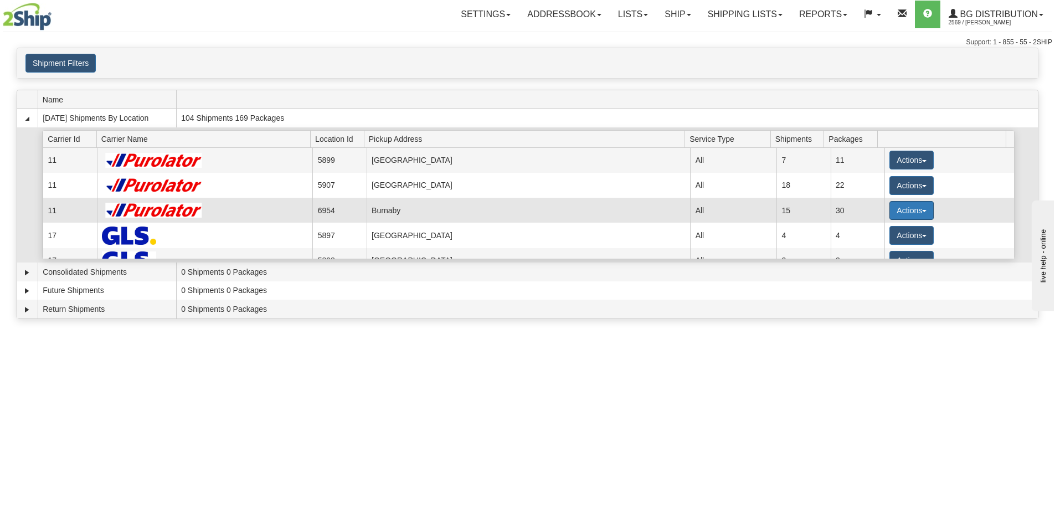
click at [895, 211] on button "Actions" at bounding box center [912, 210] width 44 height 19
click at [879, 233] on span "Details" at bounding box center [871, 231] width 30 height 8
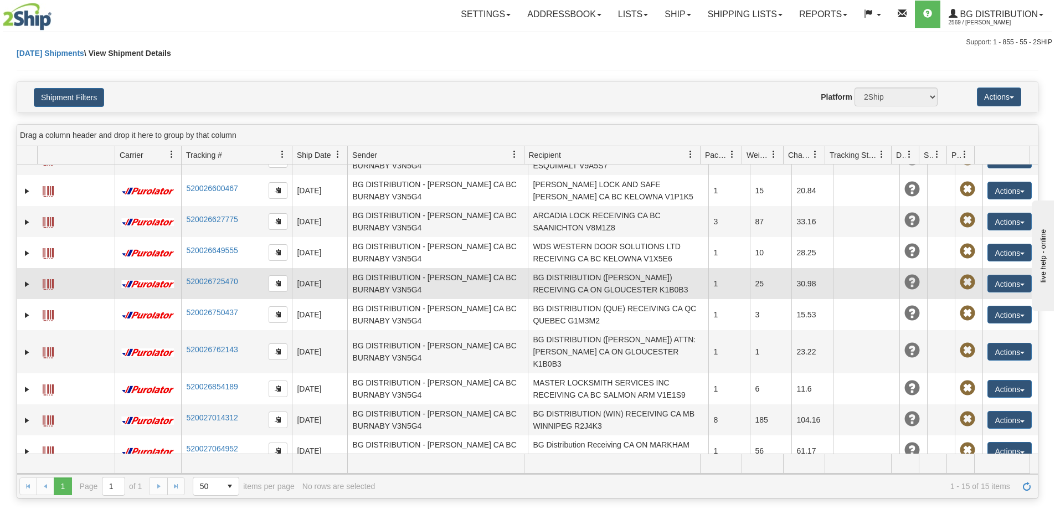
scroll to position [55, 0]
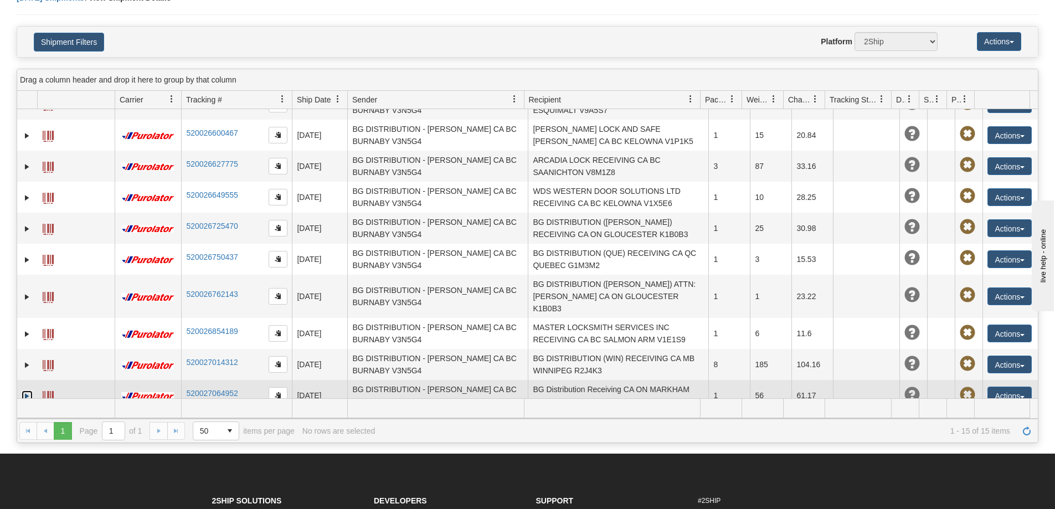
click at [24, 391] on link "Expand" at bounding box center [27, 396] width 11 height 11
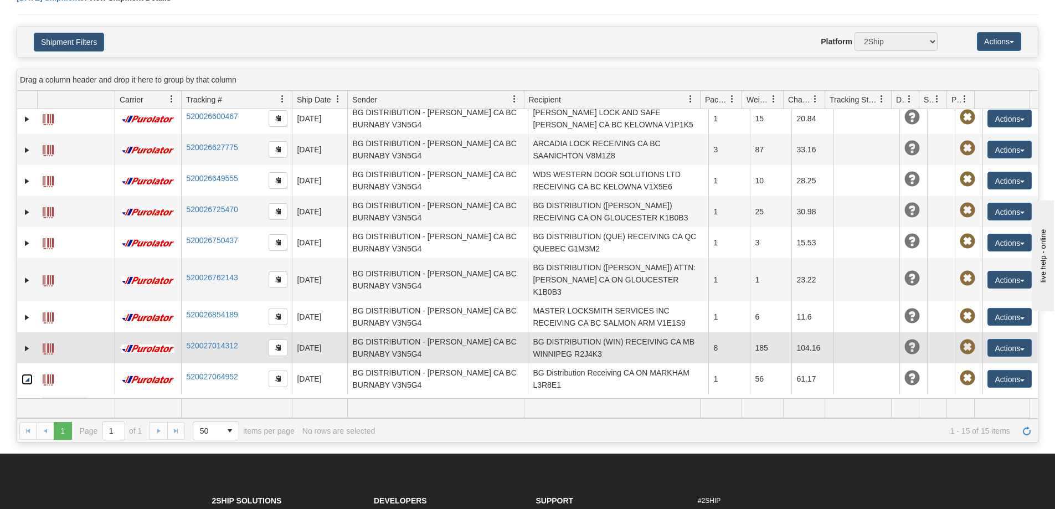
scroll to position [201, 0]
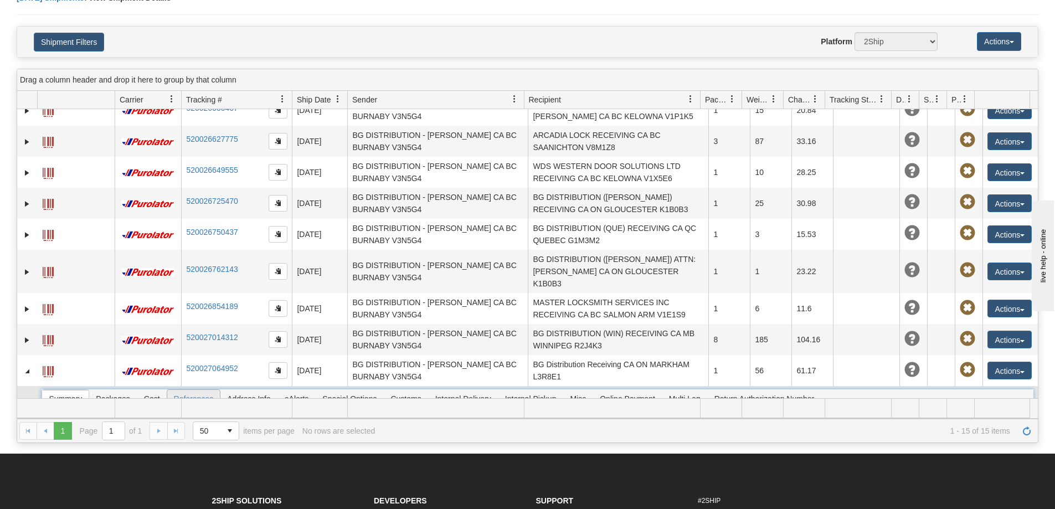
click at [188, 392] on span "References" at bounding box center [193, 399] width 53 height 18
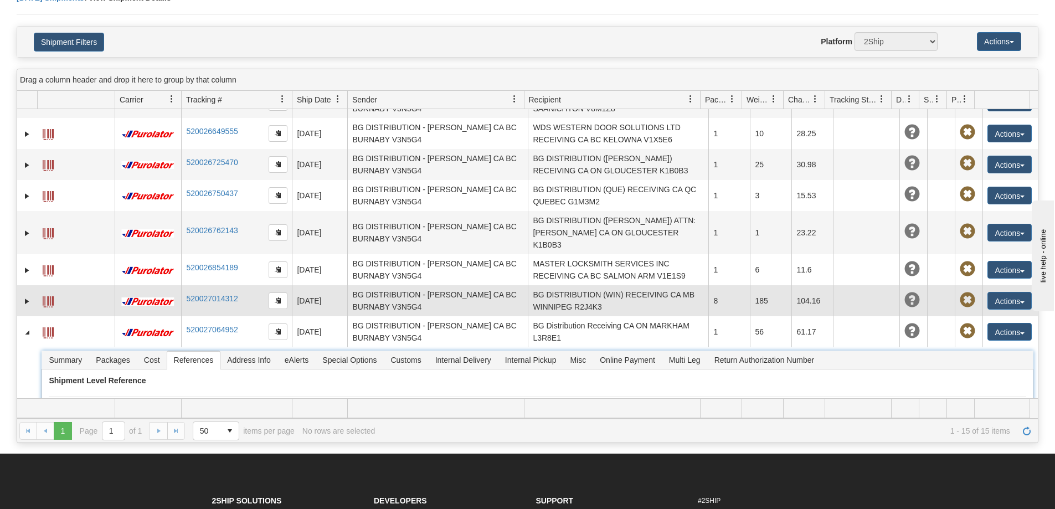
scroll to position [287, 0]
